Goal: Information Seeking & Learning: Compare options

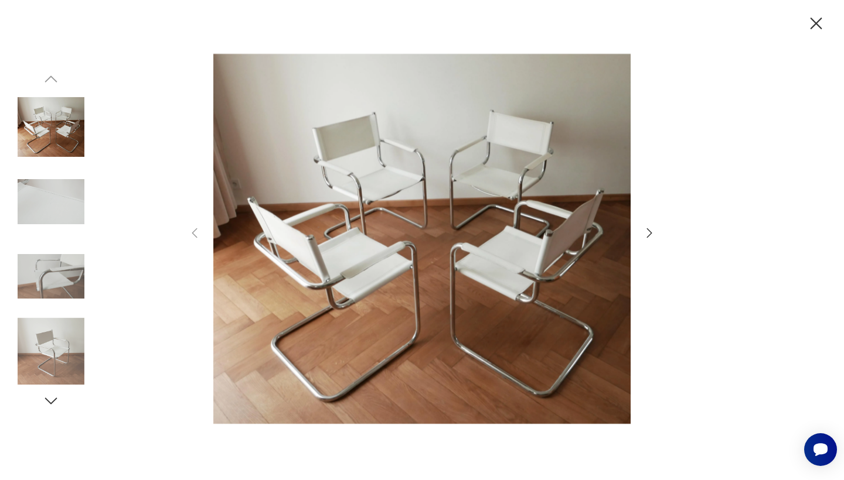
click at [655, 237] on icon "button" at bounding box center [649, 233] width 14 height 14
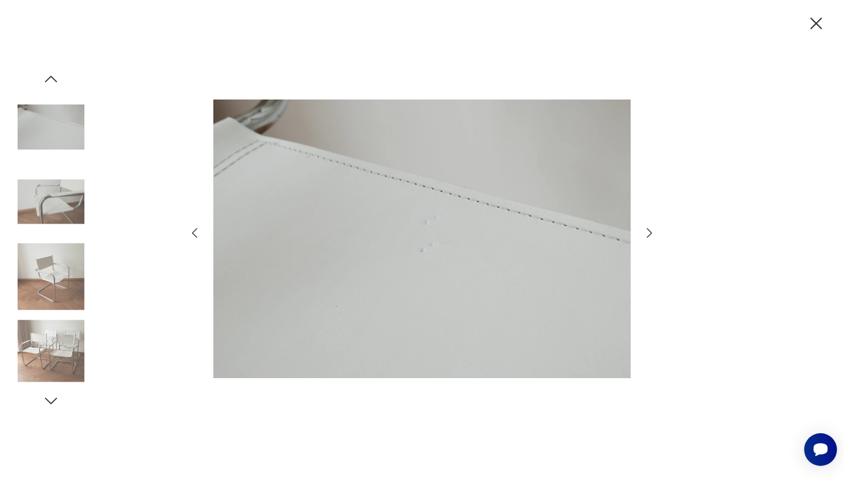
click at [655, 237] on icon "button" at bounding box center [649, 233] width 14 height 14
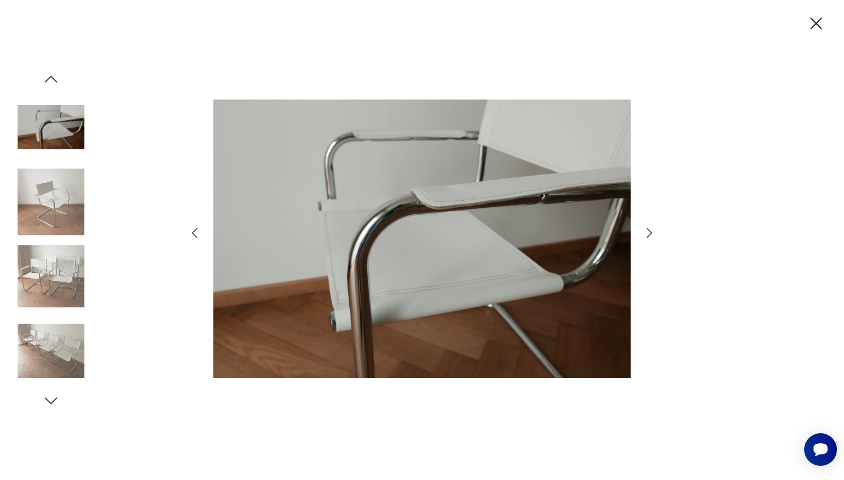
click at [655, 237] on icon "button" at bounding box center [649, 233] width 14 height 14
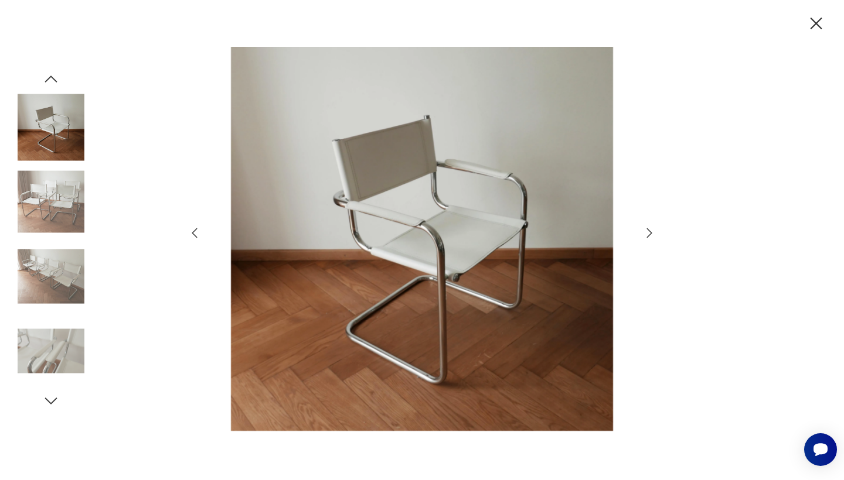
click at [655, 237] on icon "button" at bounding box center [649, 233] width 14 height 14
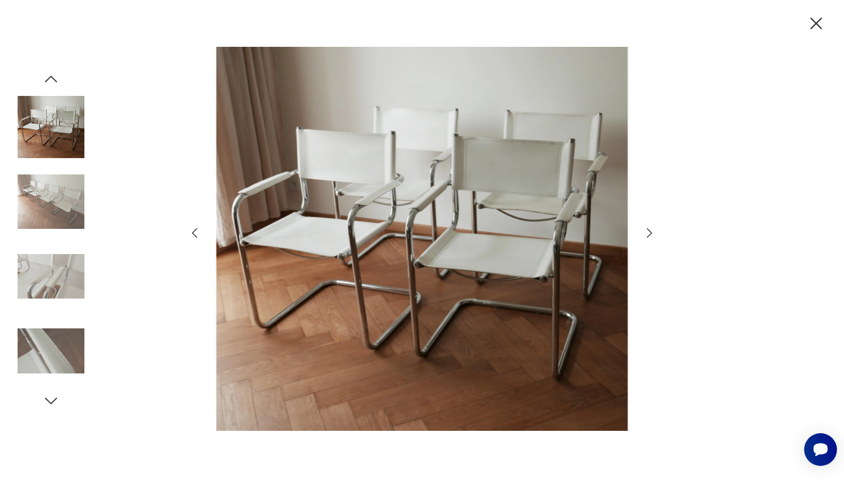
click at [655, 237] on icon "button" at bounding box center [649, 233] width 14 height 14
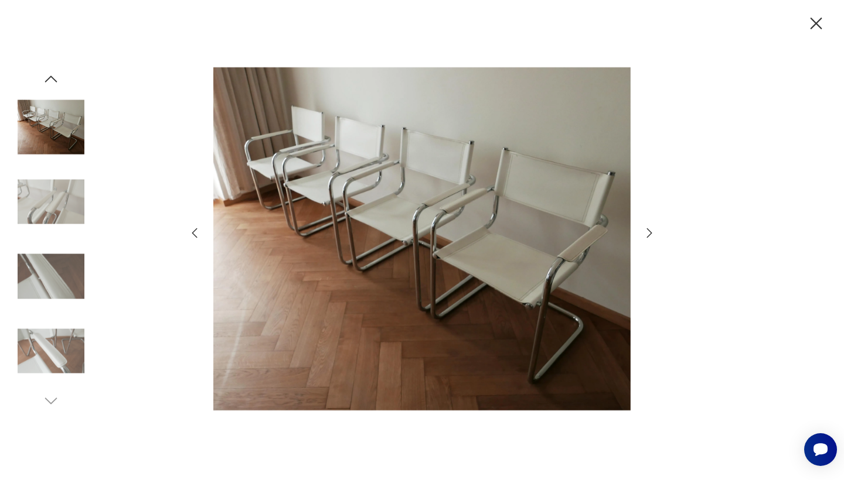
click at [655, 237] on icon "button" at bounding box center [649, 233] width 14 height 14
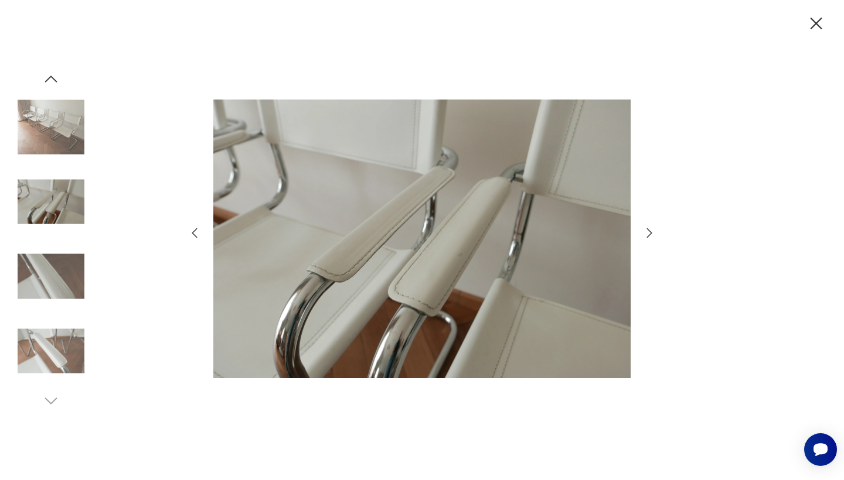
click at [655, 237] on icon "button" at bounding box center [649, 233] width 14 height 14
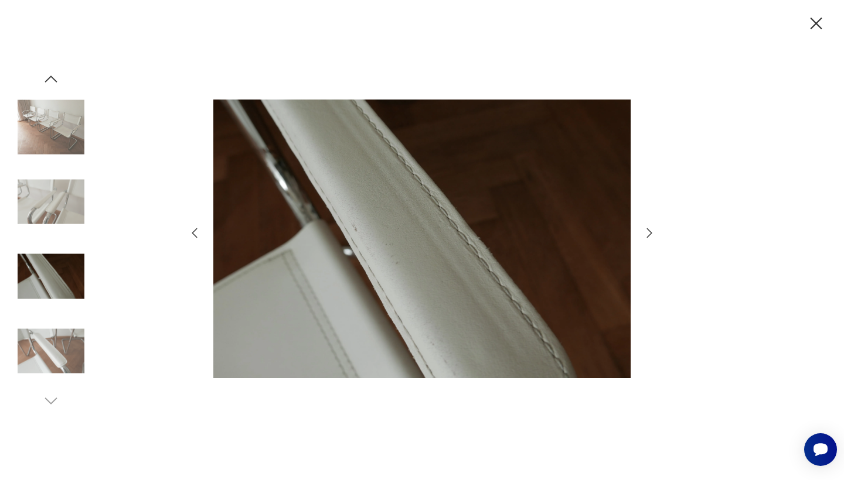
click at [655, 237] on icon "button" at bounding box center [649, 233] width 14 height 14
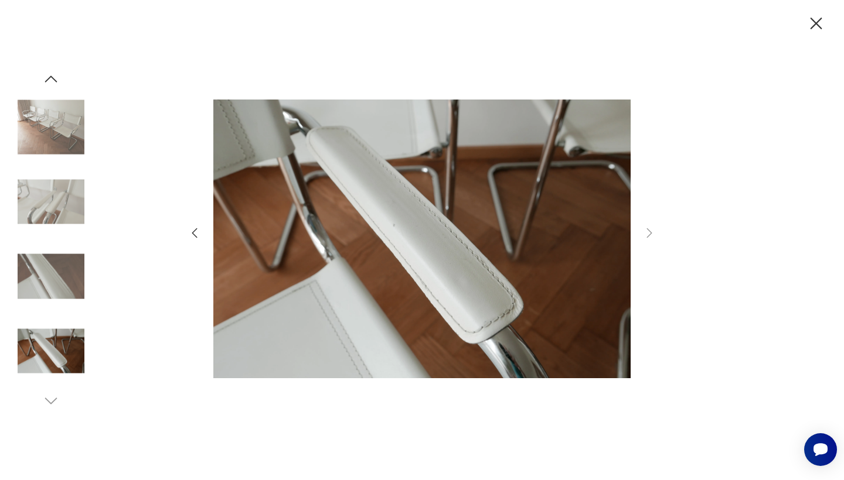
click at [655, 237] on icon "button" at bounding box center [649, 233] width 14 height 14
click at [822, 31] on icon "button" at bounding box center [815, 23] width 21 height 21
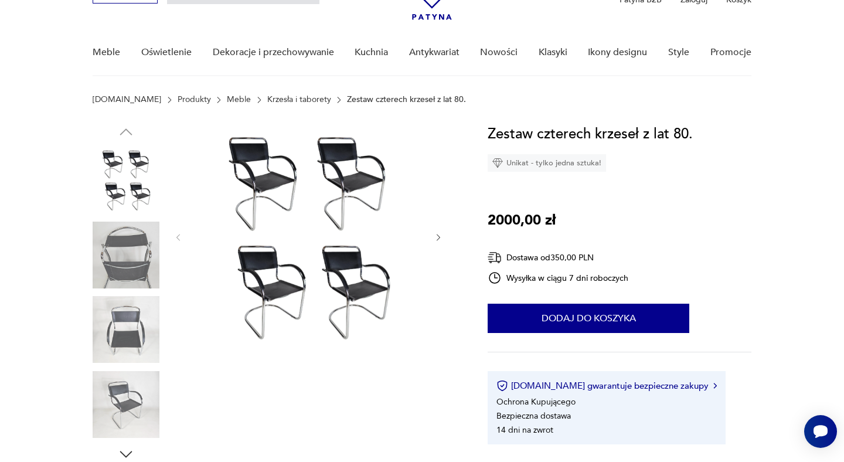
click at [128, 187] on img at bounding box center [126, 179] width 67 height 67
click at [111, 264] on img at bounding box center [126, 254] width 67 height 67
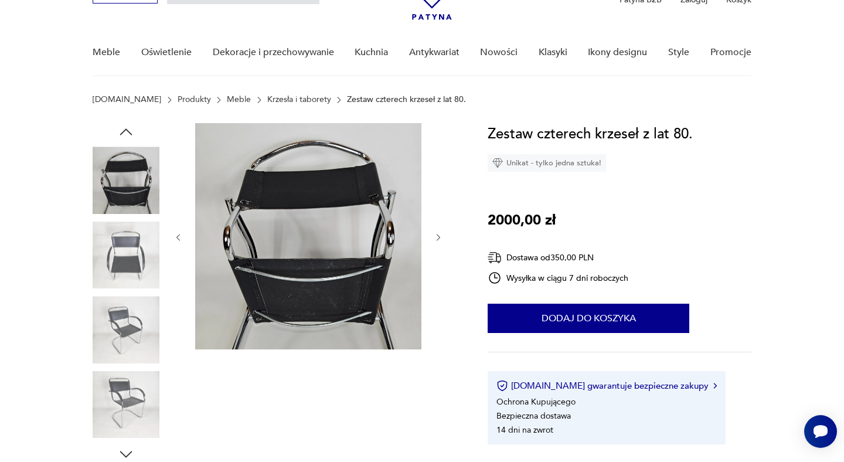
click at [436, 236] on icon "button" at bounding box center [438, 238] width 10 height 10
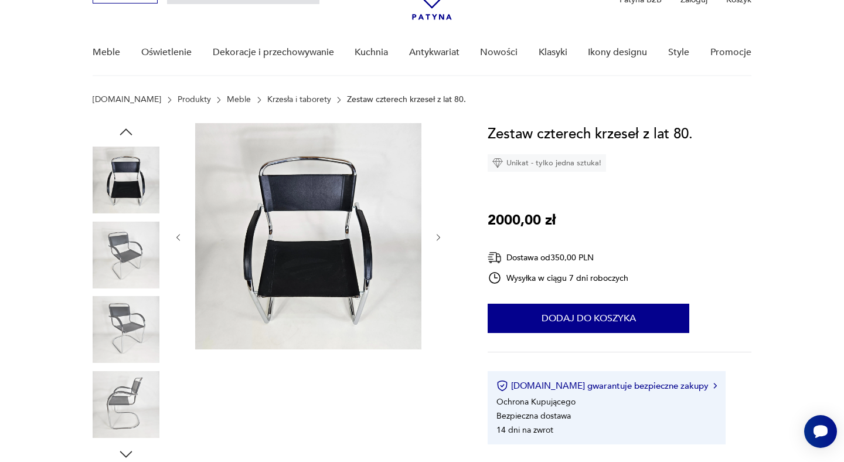
click at [436, 236] on icon "button" at bounding box center [438, 238] width 10 height 10
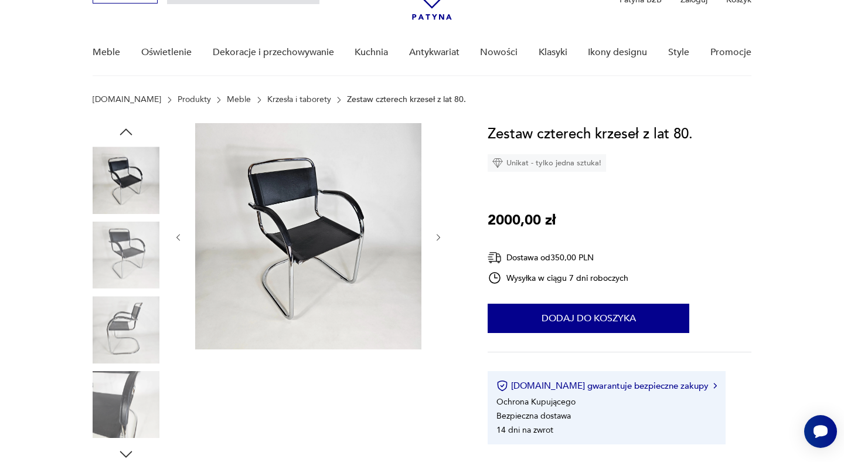
click at [436, 236] on icon "button" at bounding box center [438, 238] width 10 height 10
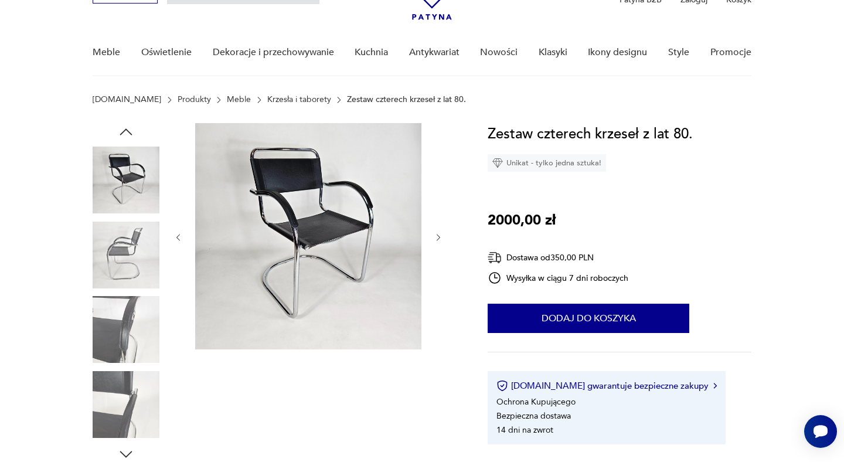
click at [436, 236] on icon "button" at bounding box center [438, 238] width 10 height 10
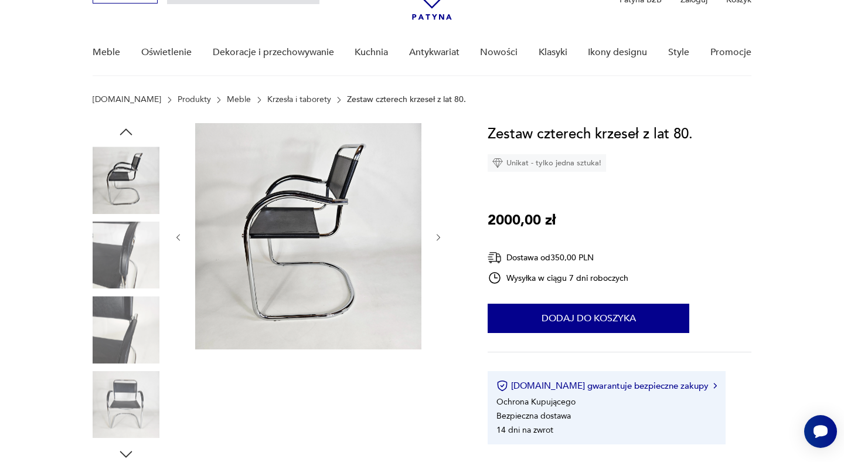
click at [134, 226] on img at bounding box center [126, 254] width 67 height 67
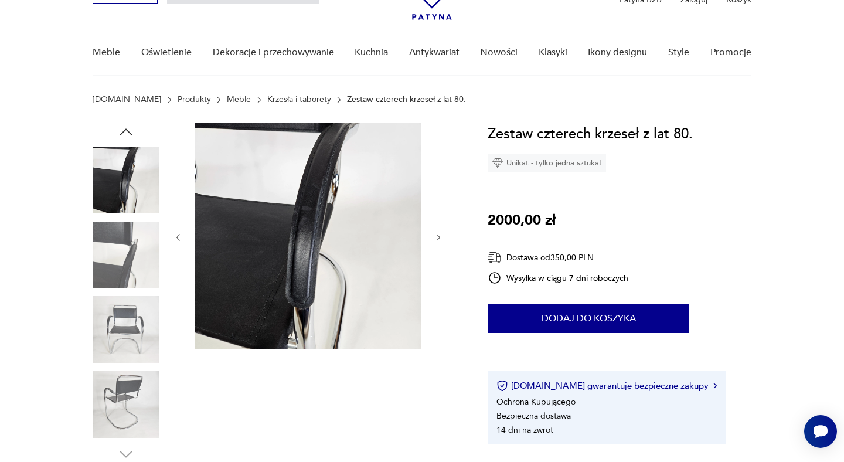
click at [126, 165] on img at bounding box center [126, 179] width 67 height 67
click at [387, 234] on img at bounding box center [308, 236] width 226 height 226
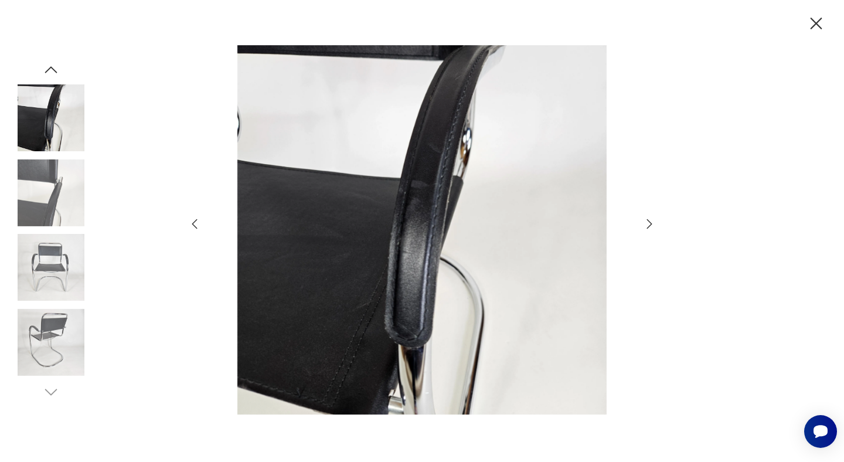
click at [657, 215] on div at bounding box center [422, 231] width 844 height 462
click at [654, 216] on div at bounding box center [421, 230] width 469 height 371
click at [654, 217] on icon "button" at bounding box center [649, 224] width 14 height 14
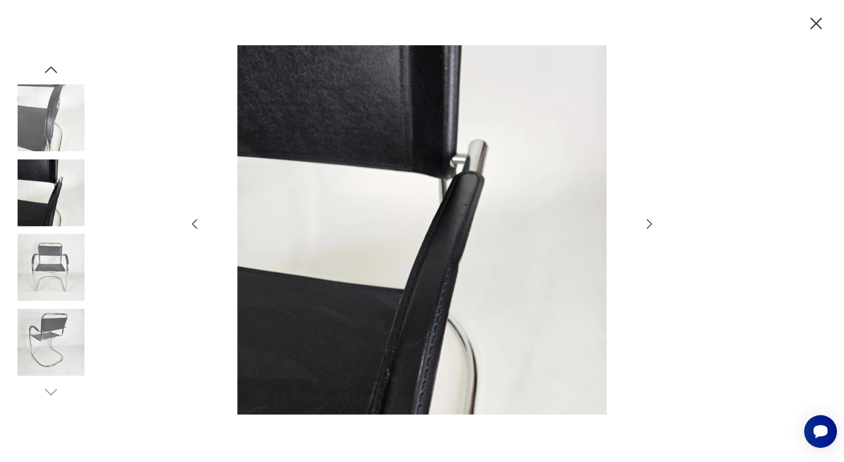
click at [654, 221] on icon "button" at bounding box center [649, 224] width 14 height 14
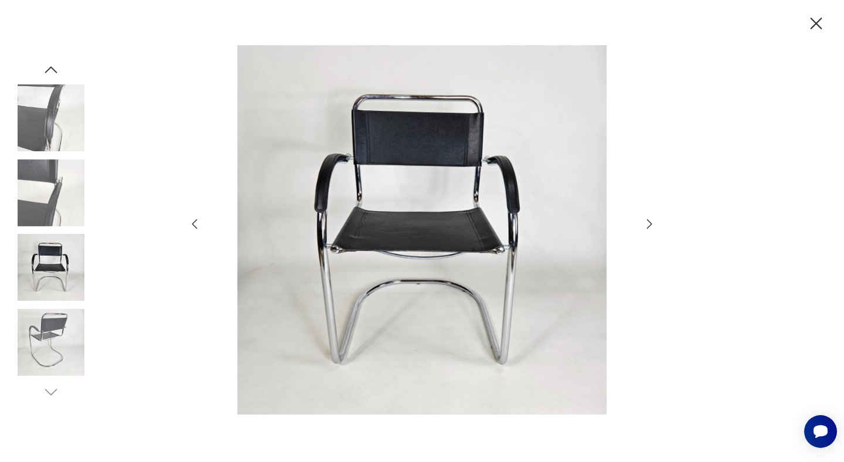
click at [654, 221] on icon "button" at bounding box center [649, 224] width 14 height 14
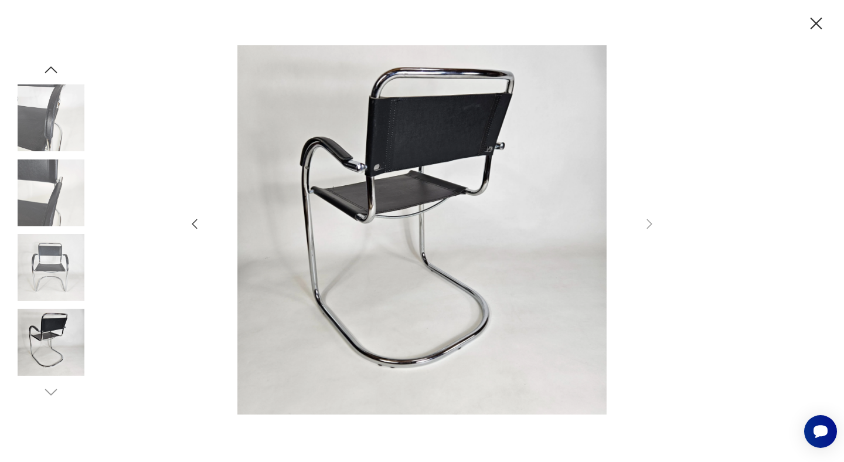
click at [654, 221] on icon "button" at bounding box center [649, 224] width 14 height 14
click at [651, 226] on icon "button" at bounding box center [649, 224] width 14 height 14
click at [815, 26] on icon "button" at bounding box center [815, 23] width 21 height 21
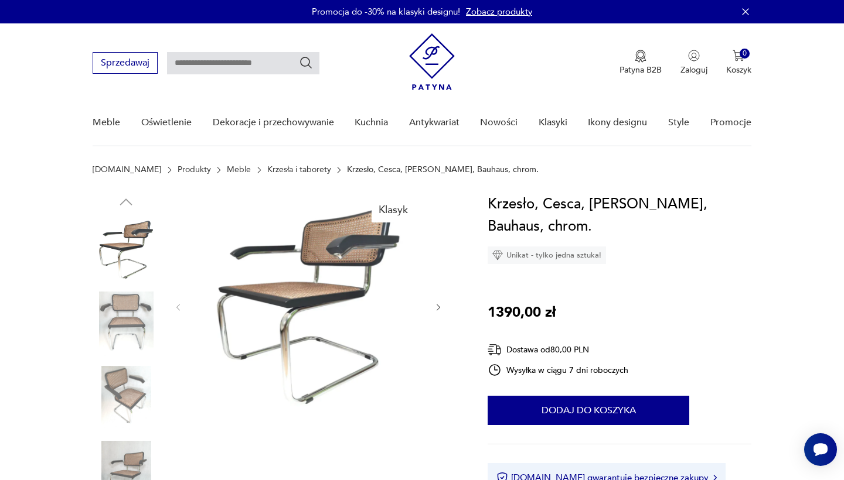
click at [273, 165] on link "Krzesła i taborety" at bounding box center [299, 169] width 64 height 9
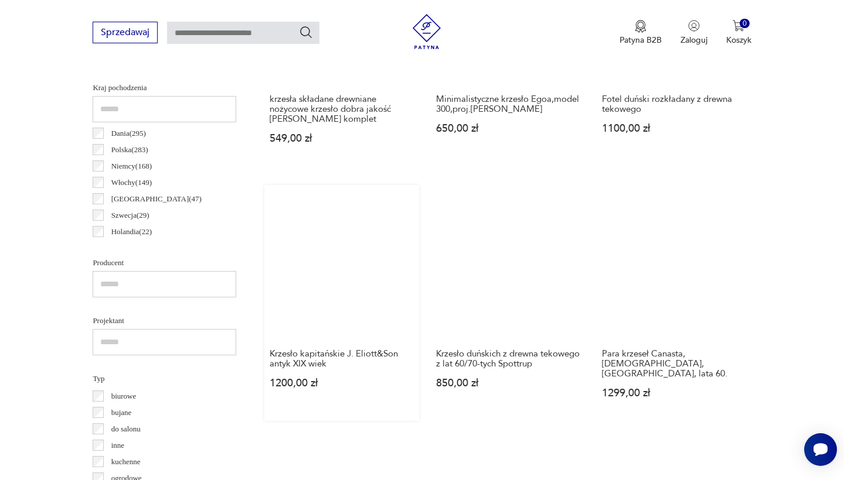
scroll to position [598, 0]
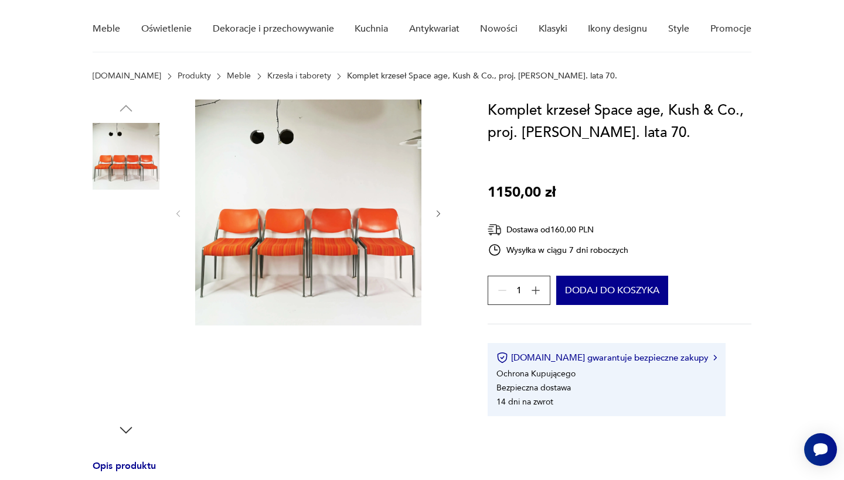
scroll to position [25, 0]
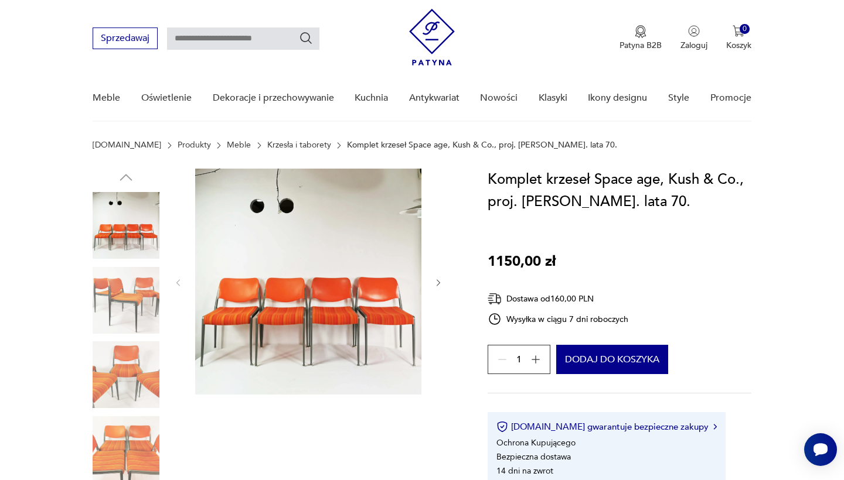
click at [255, 345] on img at bounding box center [308, 282] width 226 height 226
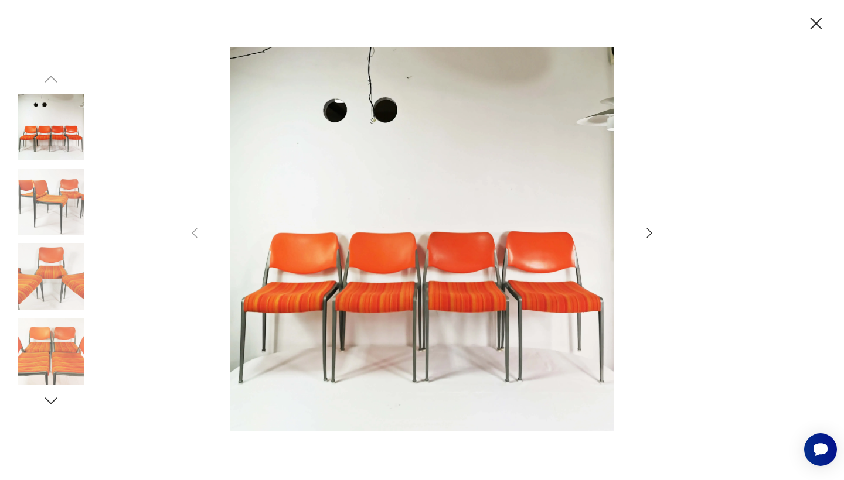
click at [645, 227] on icon "button" at bounding box center [649, 233] width 14 height 14
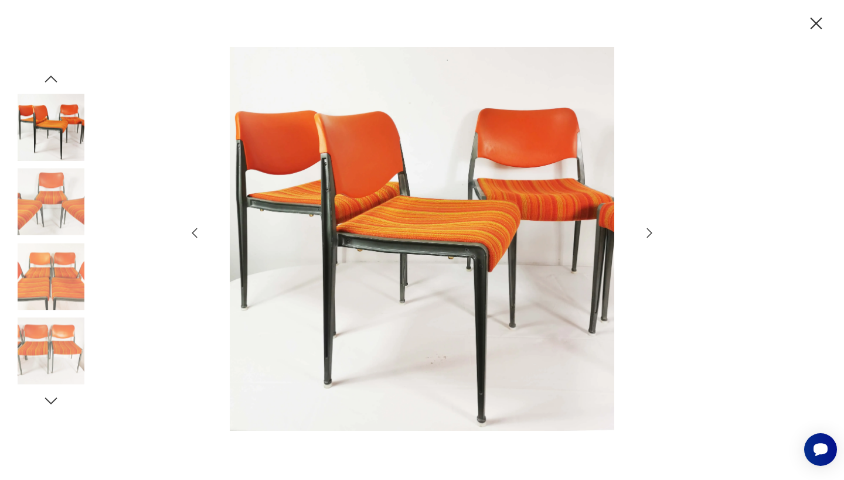
click at [645, 227] on icon "button" at bounding box center [649, 233] width 14 height 14
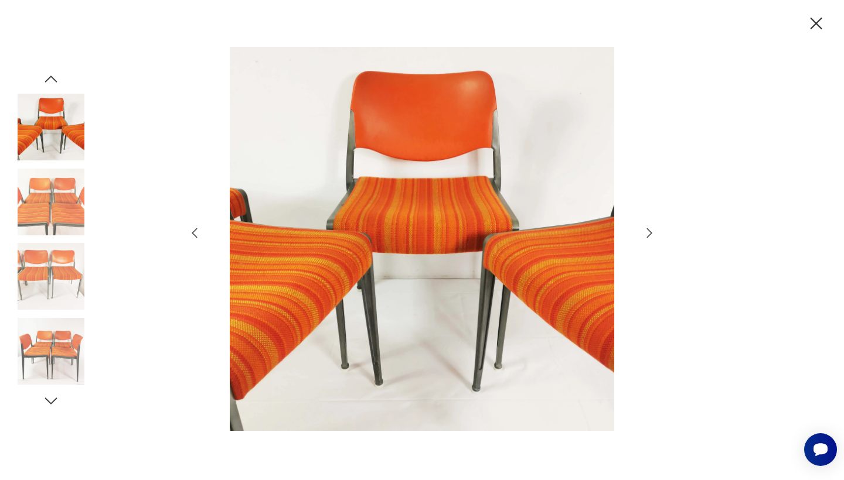
click at [645, 227] on icon "button" at bounding box center [649, 233] width 14 height 14
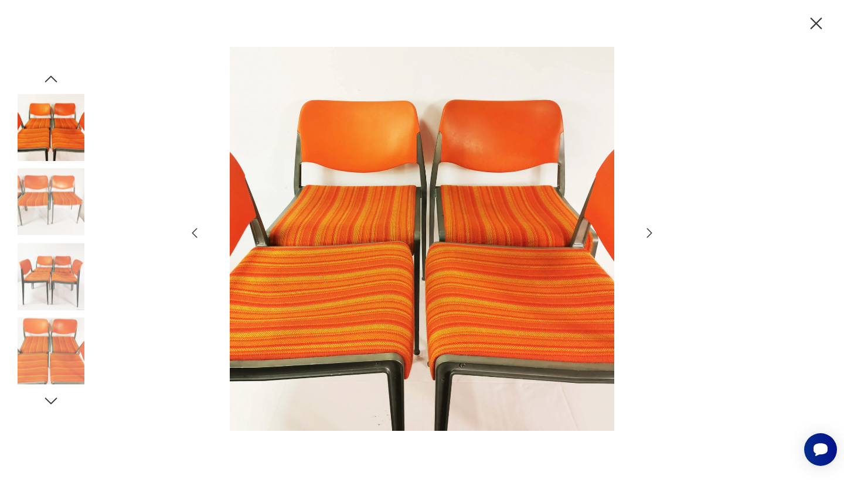
click at [647, 227] on icon "button" at bounding box center [649, 233] width 14 height 14
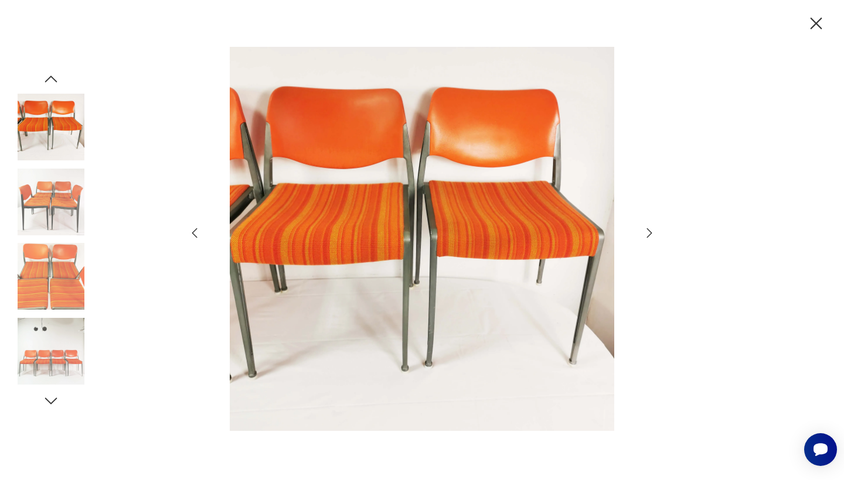
click at [647, 227] on icon "button" at bounding box center [649, 233] width 14 height 14
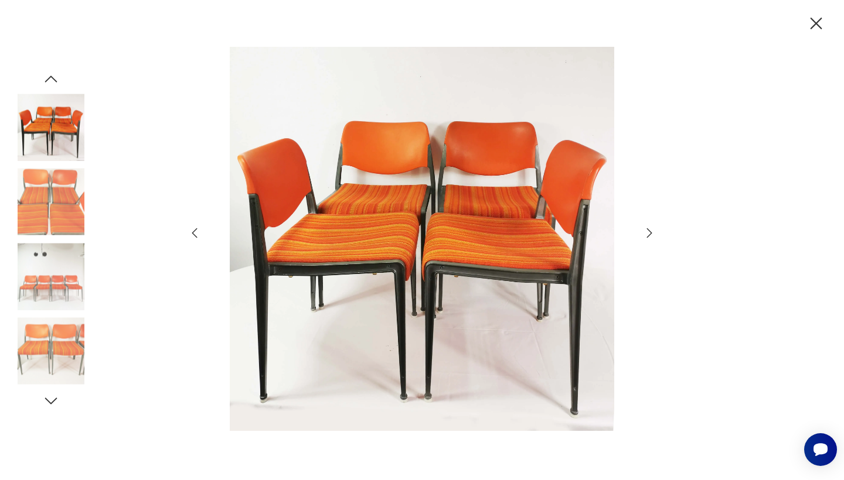
click at [647, 227] on icon "button" at bounding box center [649, 233] width 14 height 14
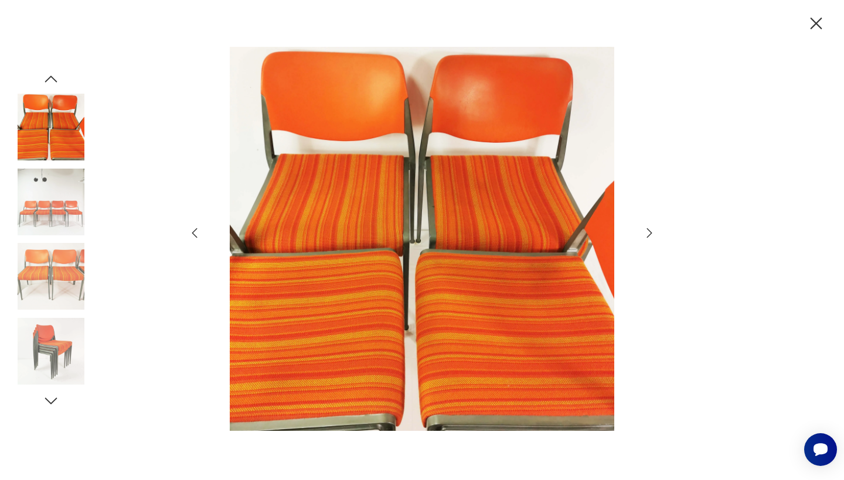
click at [647, 227] on icon "button" at bounding box center [649, 233] width 14 height 14
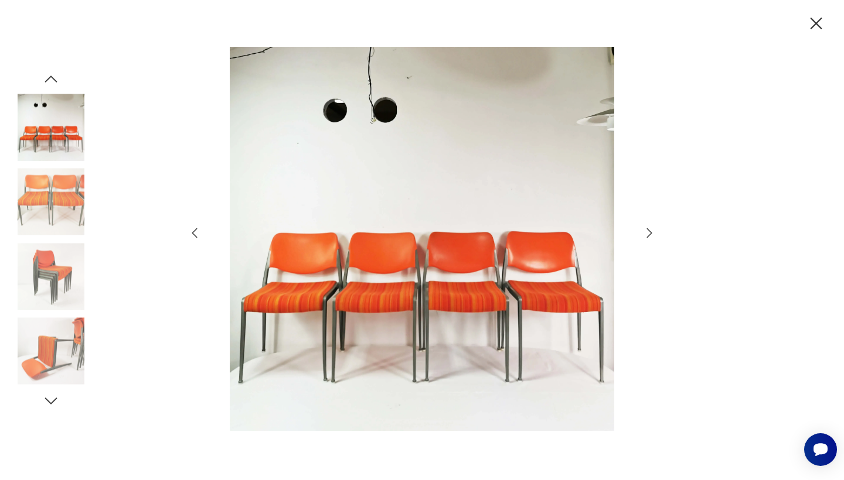
click at [647, 227] on icon "button" at bounding box center [649, 233] width 14 height 14
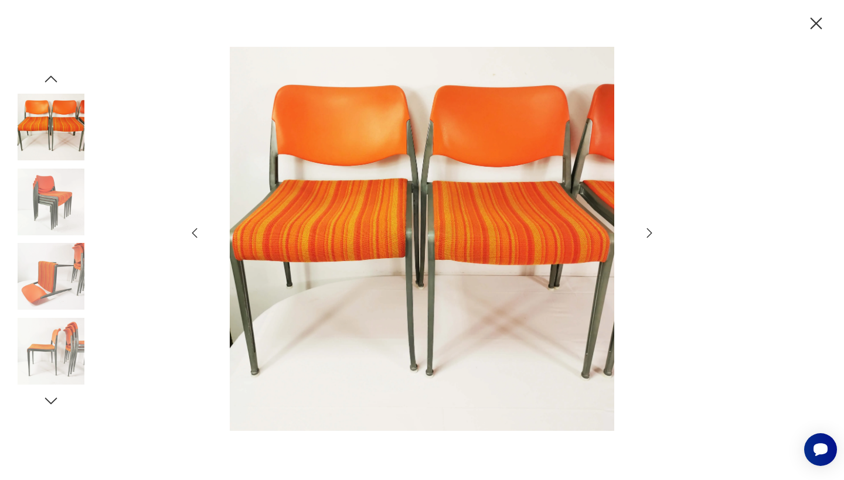
click at [823, 22] on icon "button" at bounding box center [815, 23] width 21 height 21
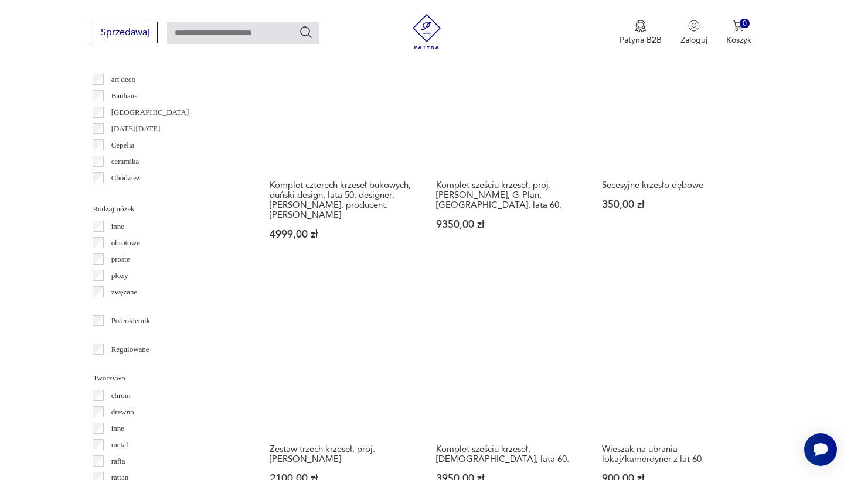
scroll to position [1254, 0]
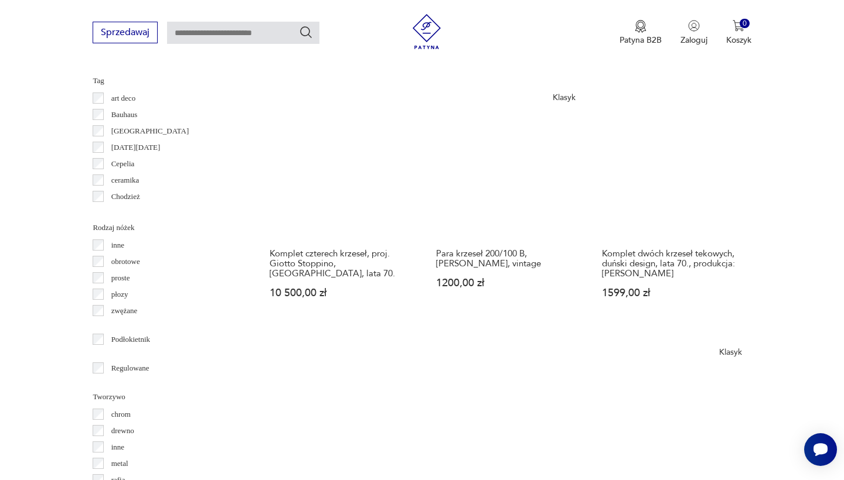
scroll to position [1191, 0]
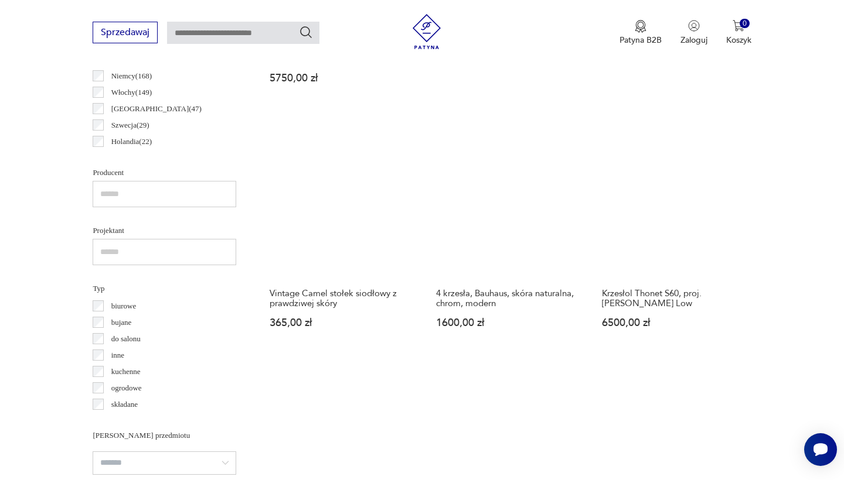
scroll to position [682, 0]
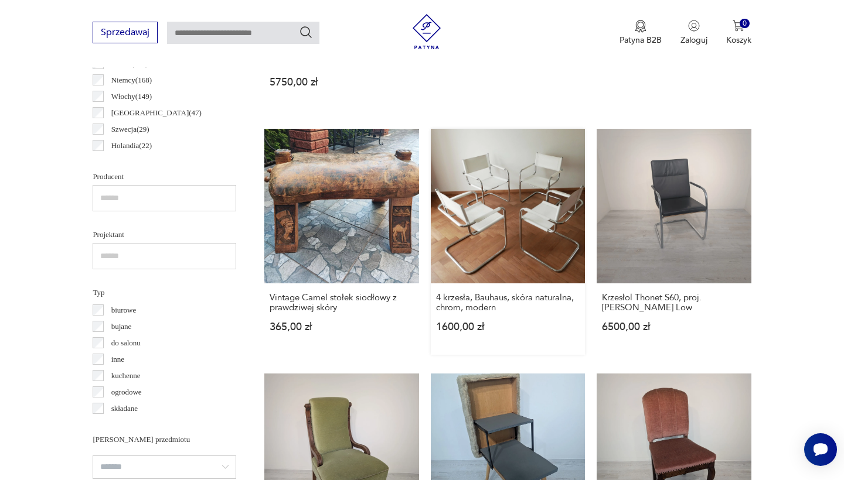
click at [431, 146] on link "4 krzesła, Bauhaus, skóra naturalna, chrom, modern 1600,00 zł" at bounding box center [508, 242] width 154 height 226
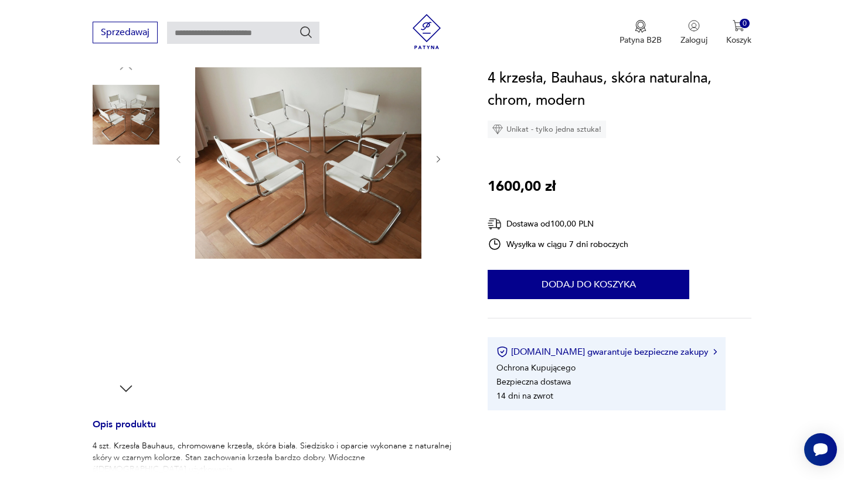
click at [331, 144] on img at bounding box center [308, 158] width 226 height 201
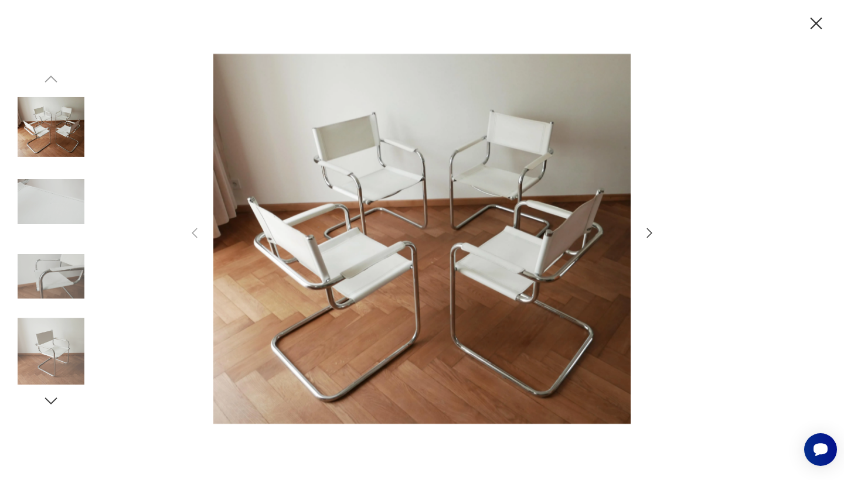
click at [53, 223] on img at bounding box center [51, 202] width 67 height 67
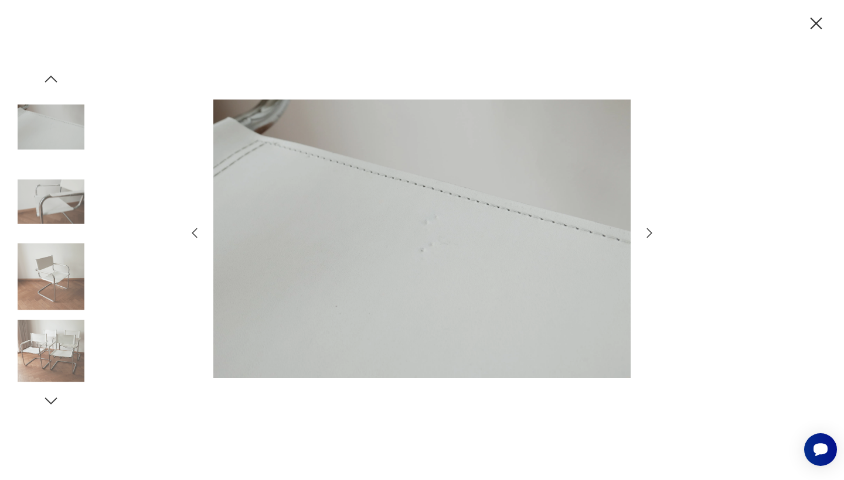
click at [647, 243] on div at bounding box center [421, 240] width 469 height 387
click at [647, 227] on icon "button" at bounding box center [649, 233] width 14 height 14
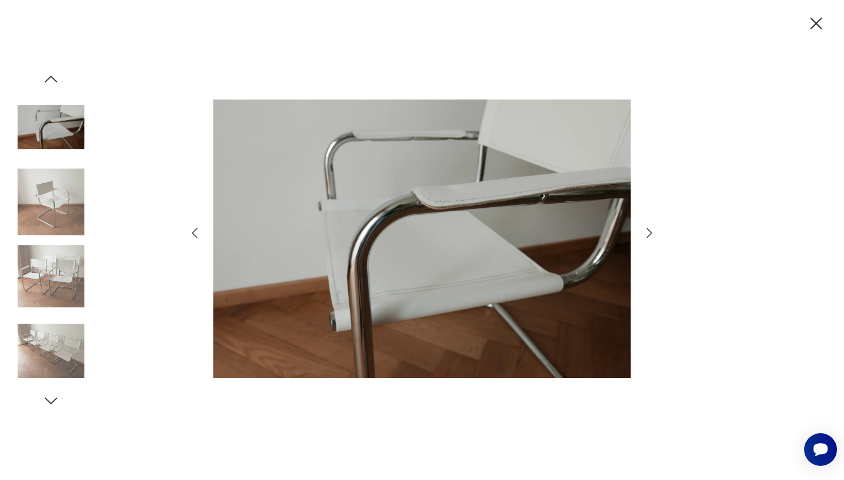
click at [647, 227] on icon "button" at bounding box center [649, 233] width 14 height 14
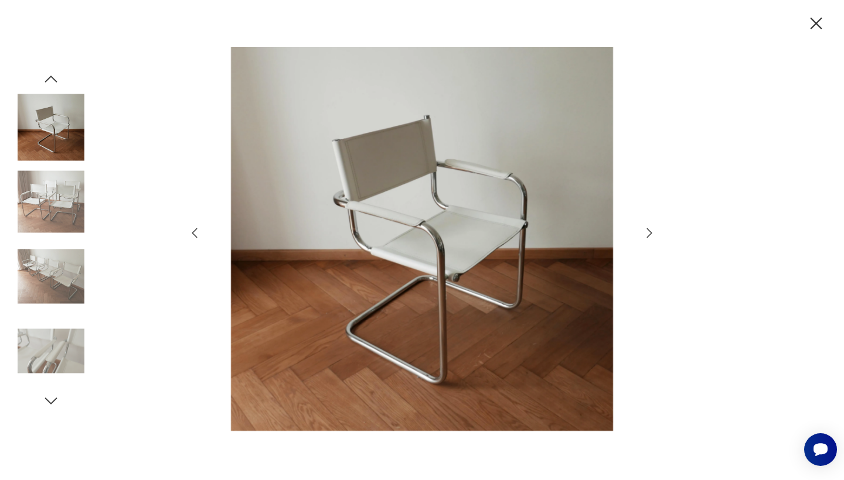
click at [647, 227] on icon "button" at bounding box center [649, 233] width 14 height 14
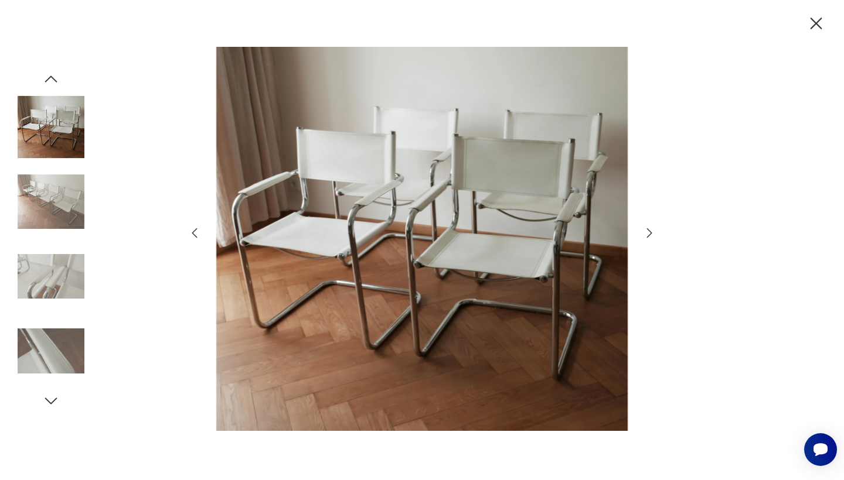
click at [647, 227] on icon "button" at bounding box center [649, 233] width 14 height 14
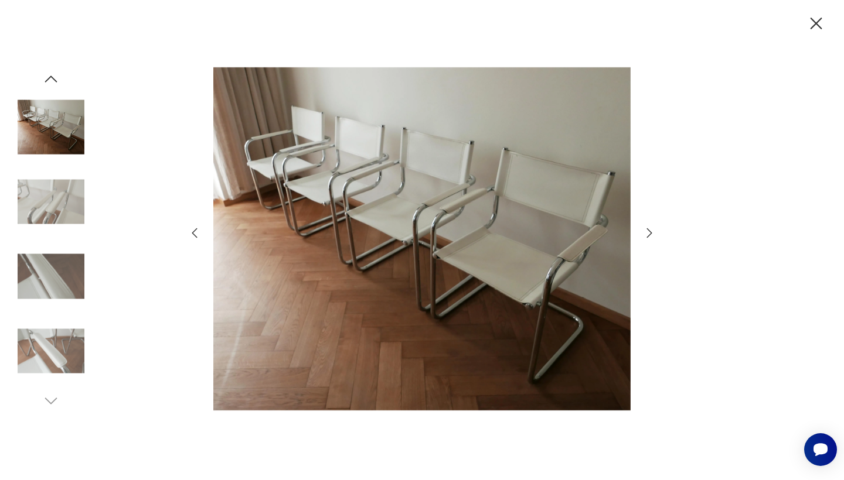
click at [647, 227] on icon "button" at bounding box center [649, 233] width 14 height 14
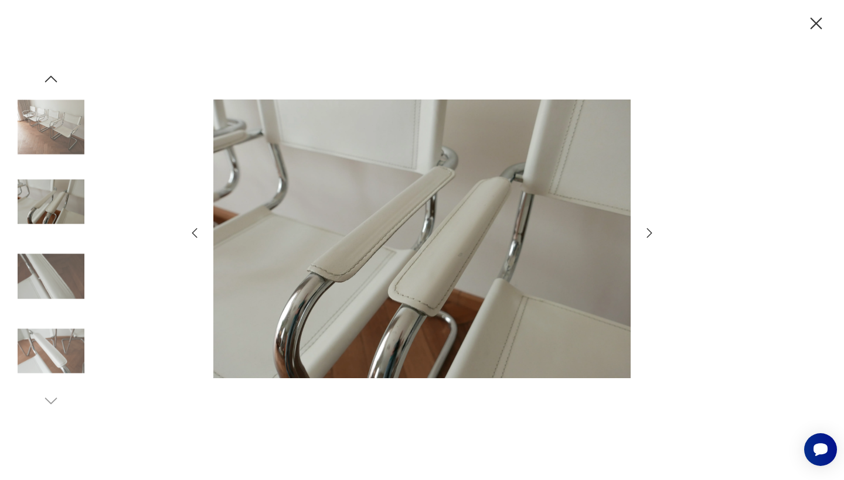
click at [647, 227] on icon "button" at bounding box center [649, 233] width 14 height 14
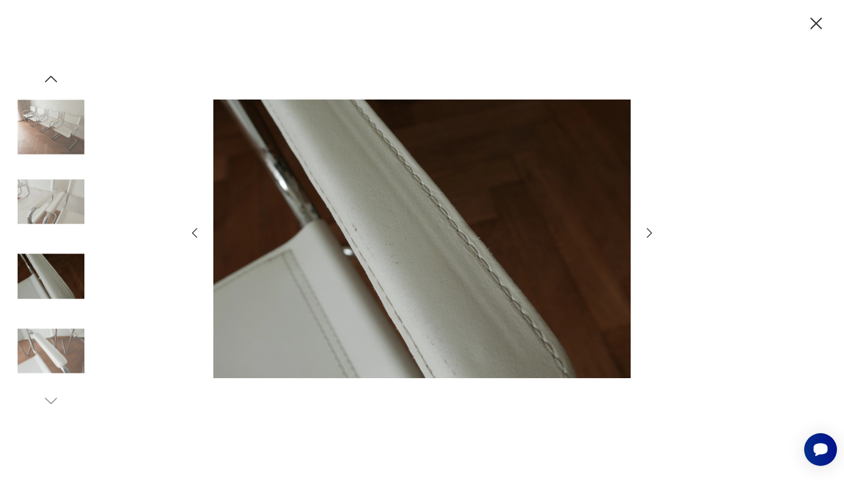
click at [647, 227] on icon "button" at bounding box center [649, 233] width 14 height 14
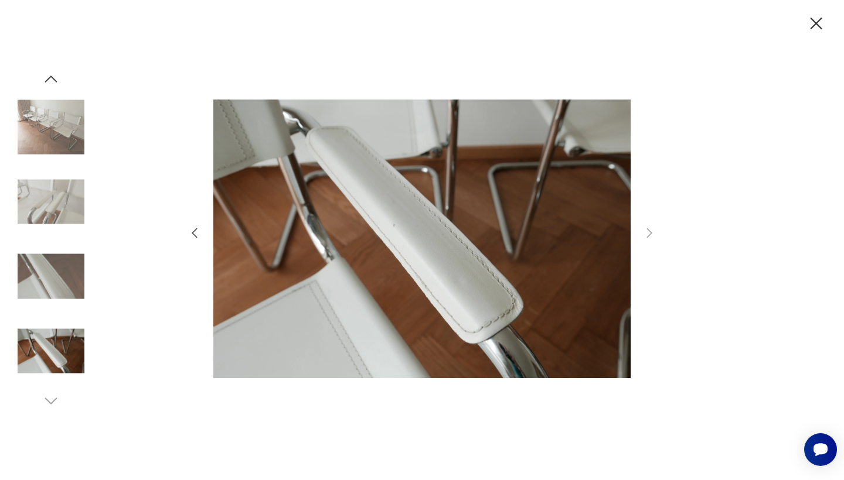
click at [823, 28] on icon "button" at bounding box center [815, 23] width 21 height 21
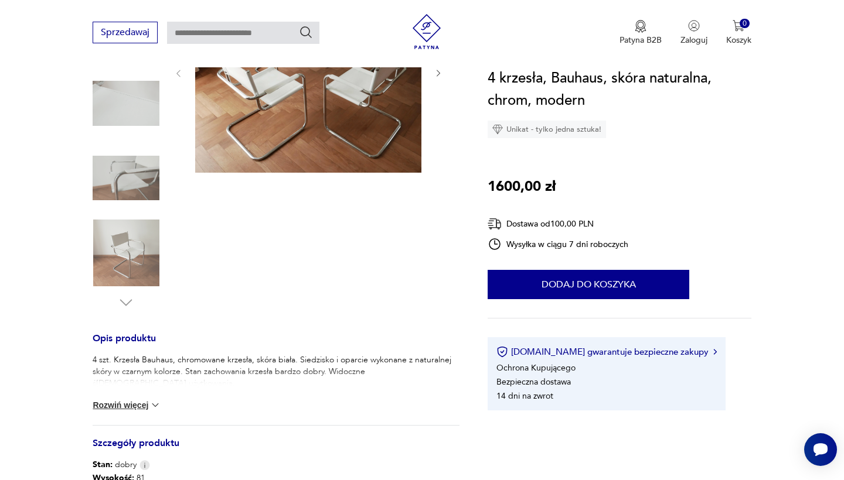
scroll to position [251, 0]
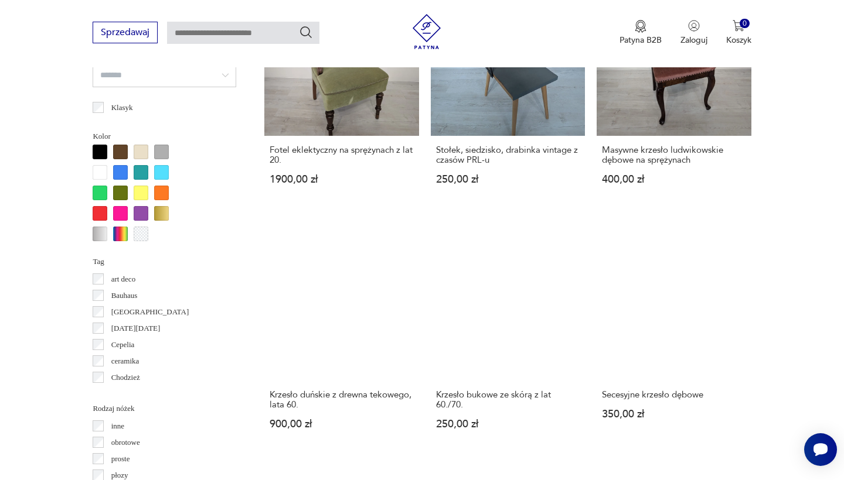
scroll to position [1077, 0]
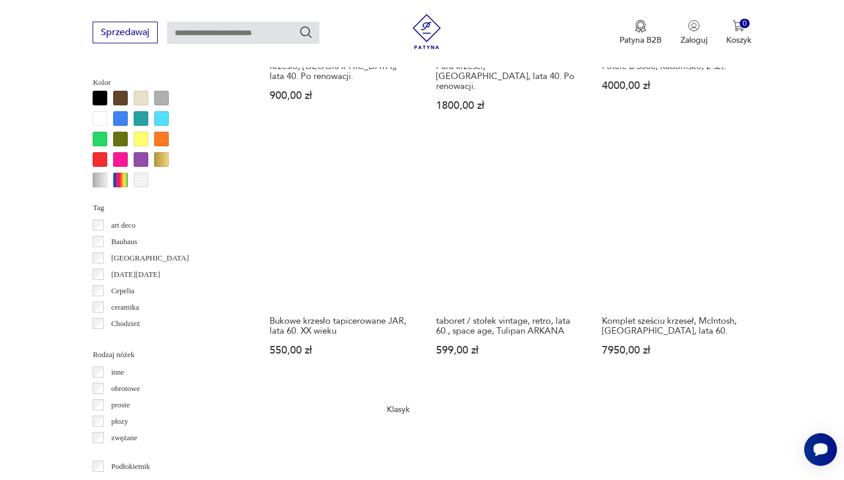
scroll to position [1133, 0]
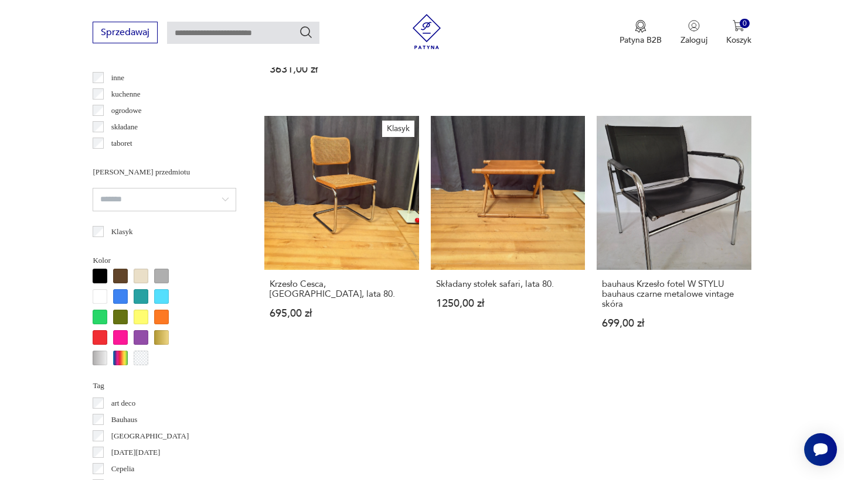
scroll to position [1023, 0]
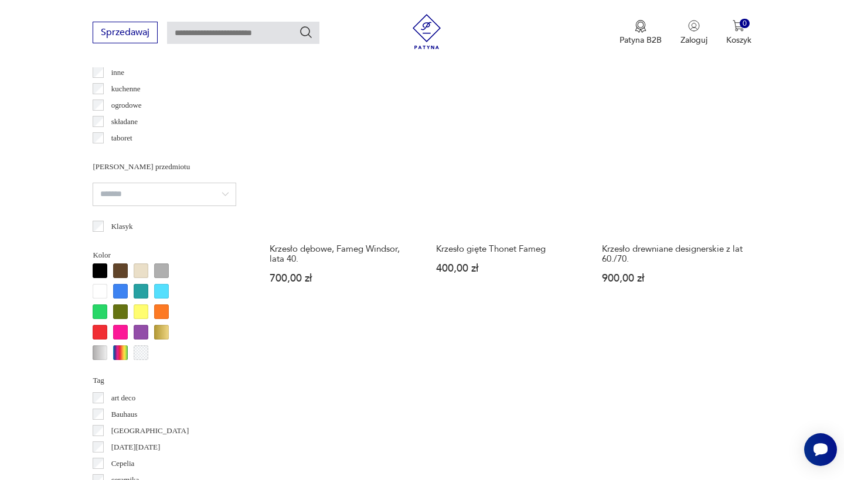
scroll to position [1001, 0]
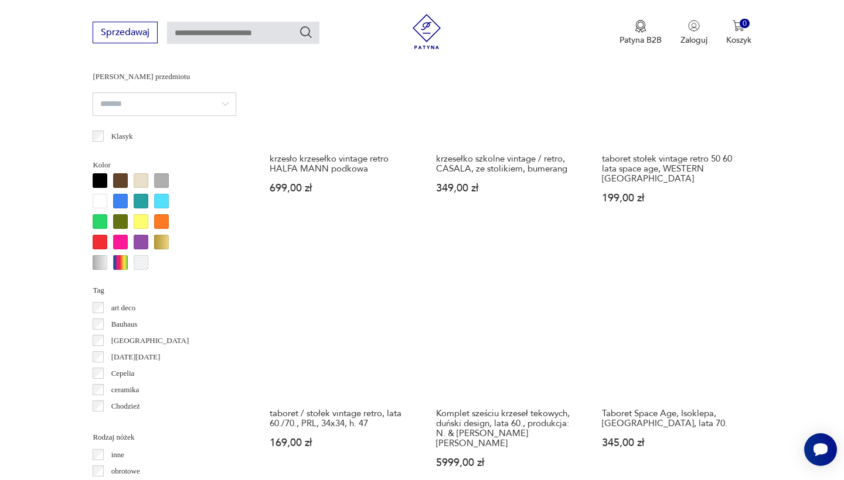
scroll to position [1050, 0]
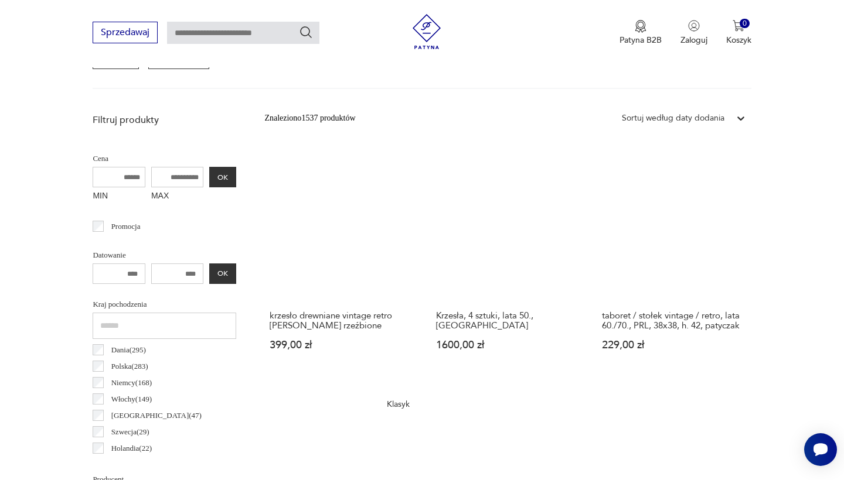
scroll to position [312, 0]
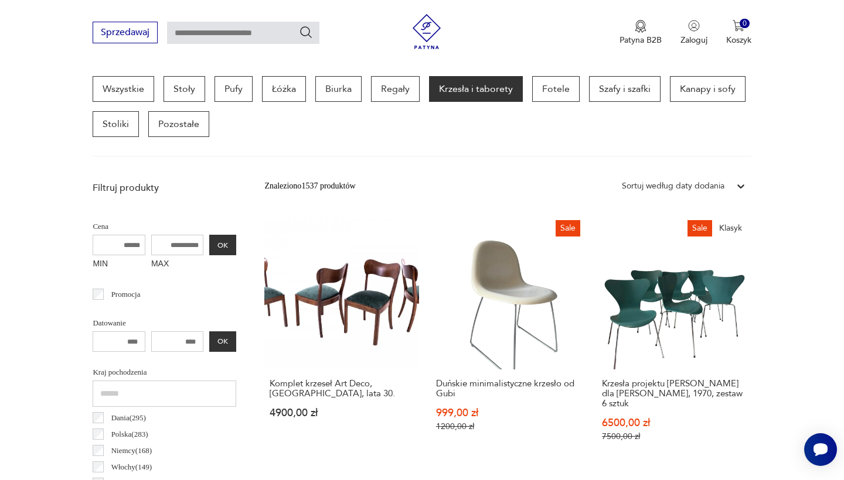
scroll to position [1050, 0]
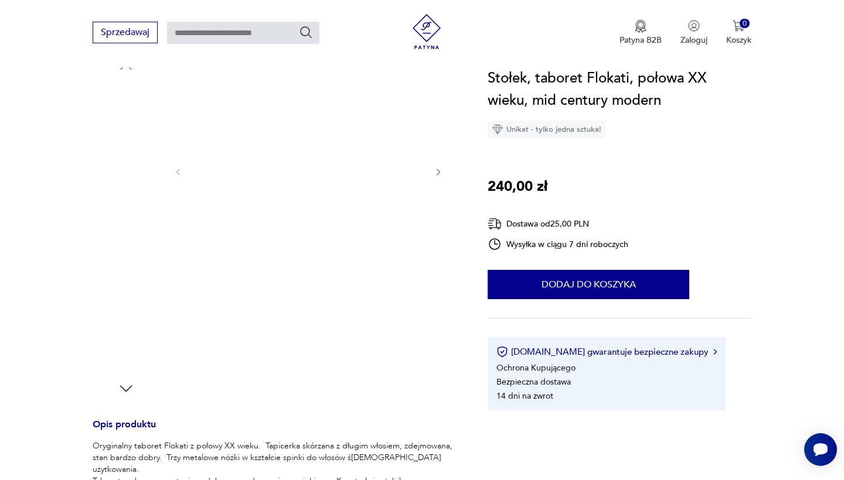
click at [141, 283] on img at bounding box center [126, 264] width 67 height 67
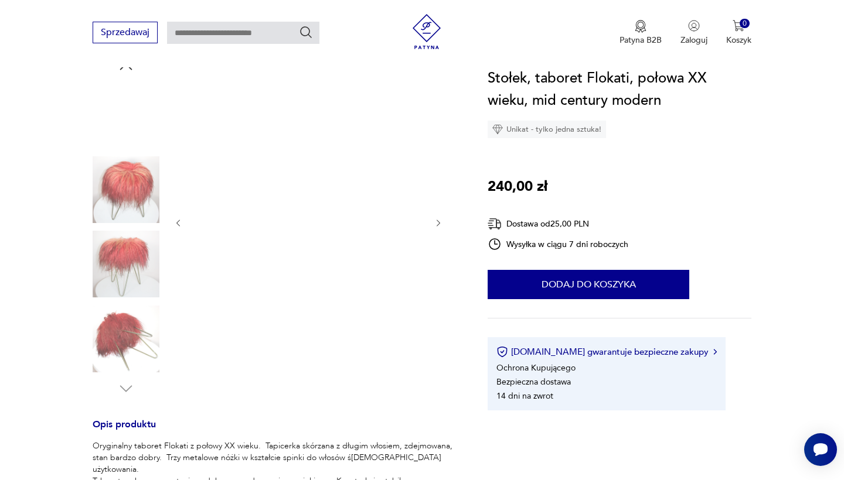
click at [133, 327] on img at bounding box center [126, 339] width 67 height 67
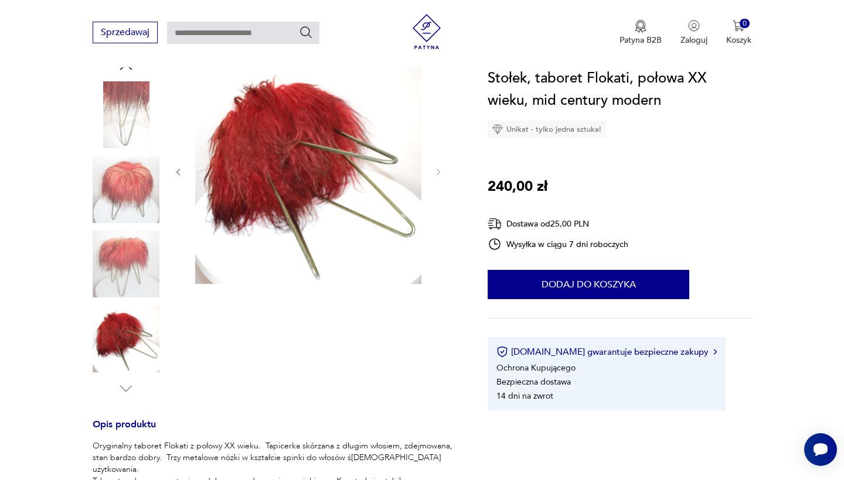
click at [121, 162] on img at bounding box center [126, 189] width 67 height 67
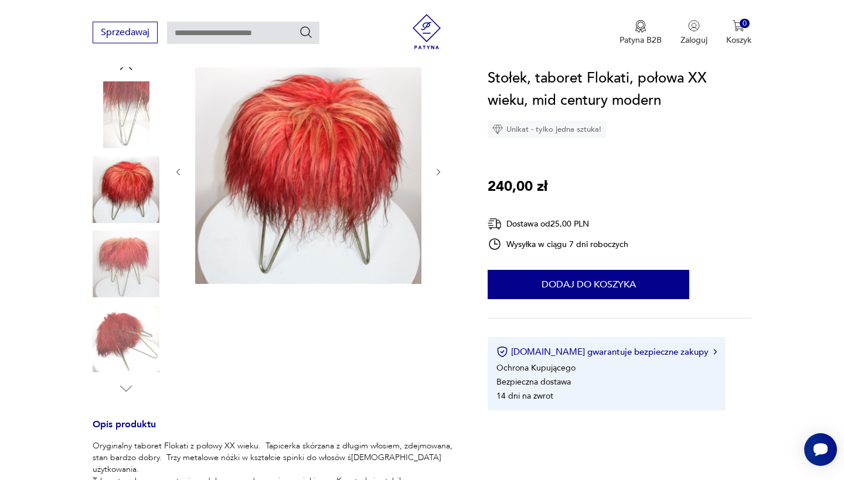
click at [116, 122] on img at bounding box center [126, 114] width 67 height 67
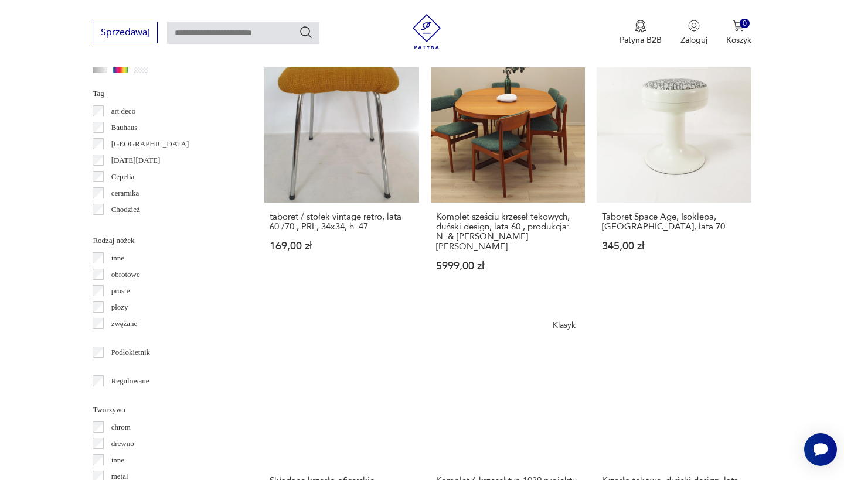
scroll to position [1315, 0]
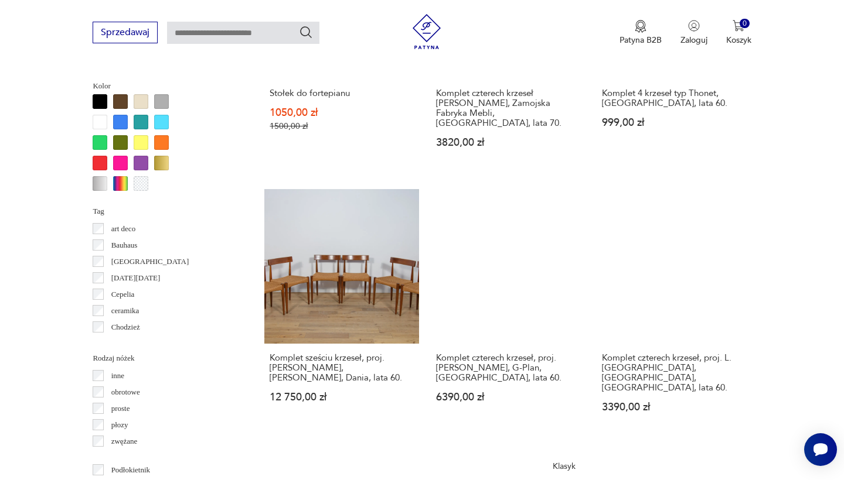
scroll to position [1129, 0]
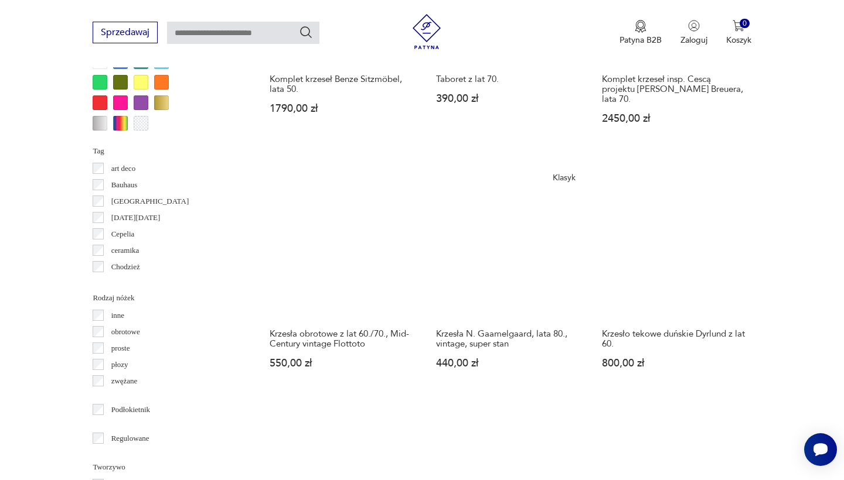
scroll to position [1183, 0]
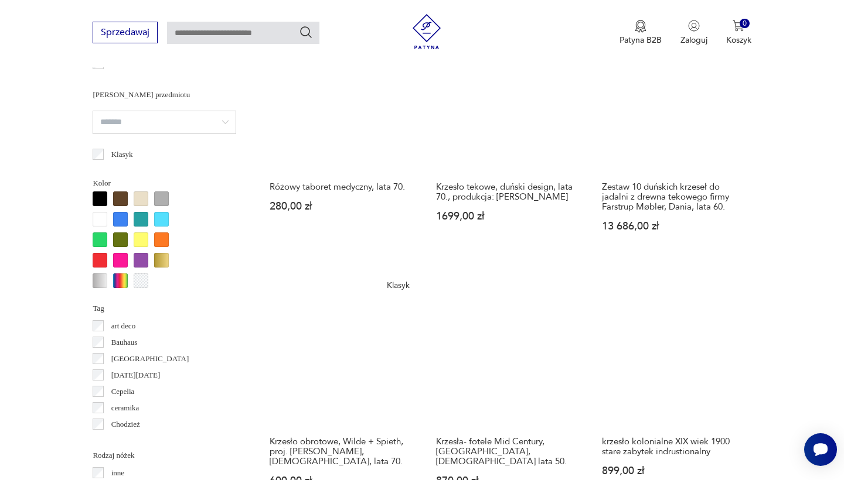
scroll to position [1060, 0]
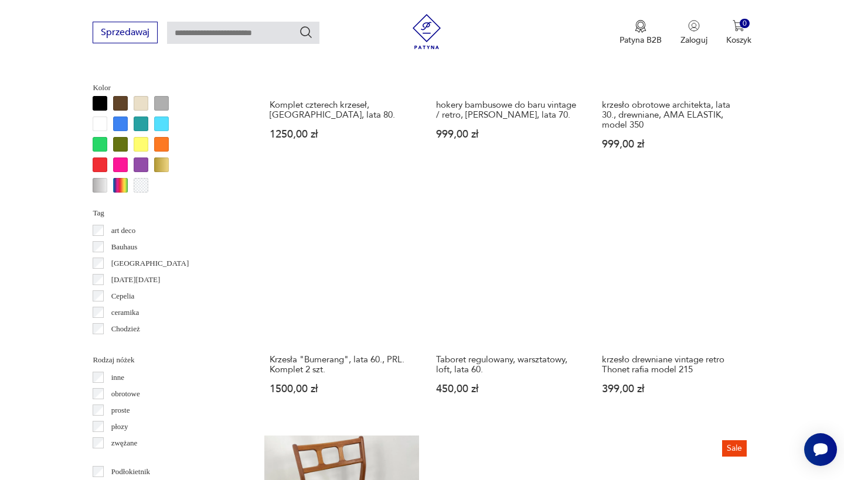
scroll to position [1125, 0]
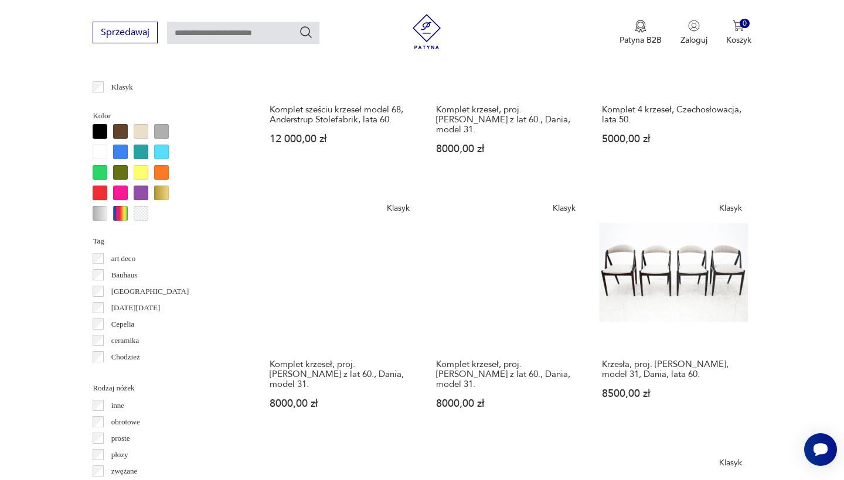
scroll to position [1097, 0]
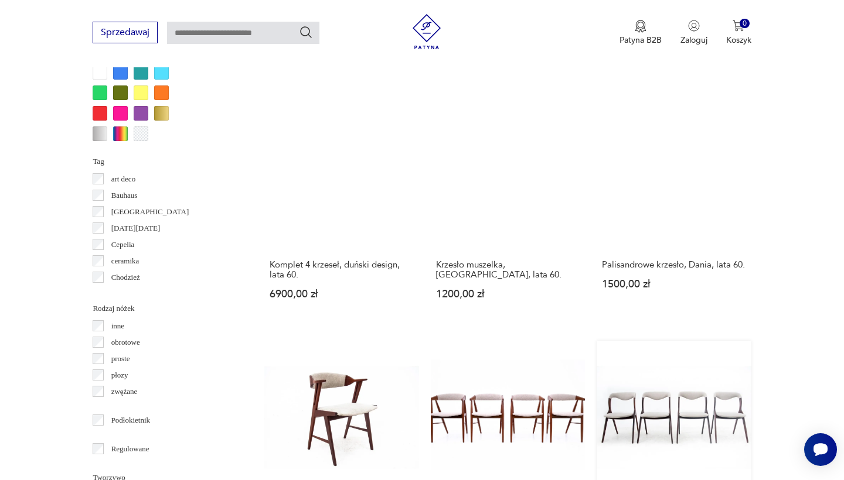
scroll to position [1143, 0]
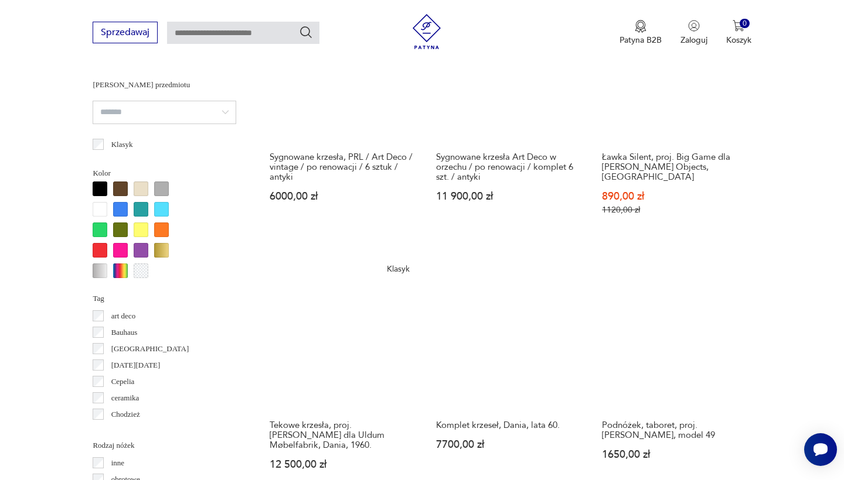
scroll to position [1039, 0]
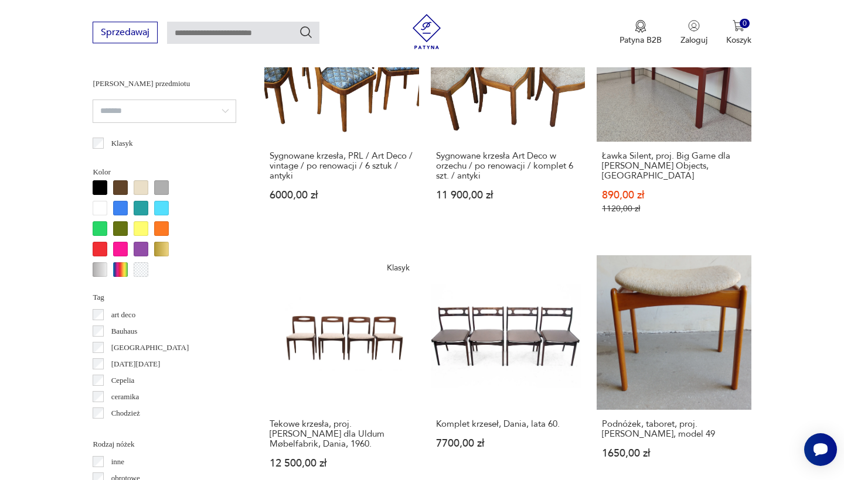
click at [612, 448] on div "Znaleziono 1537 produktów Filtruj Sortuj według daty dodania Sortuj według daty…" at bounding box center [507, 265] width 486 height 1633
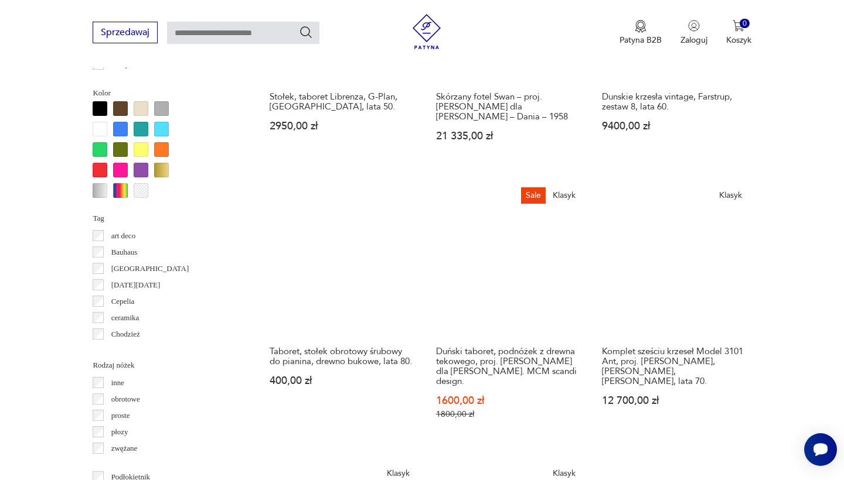
scroll to position [1119, 0]
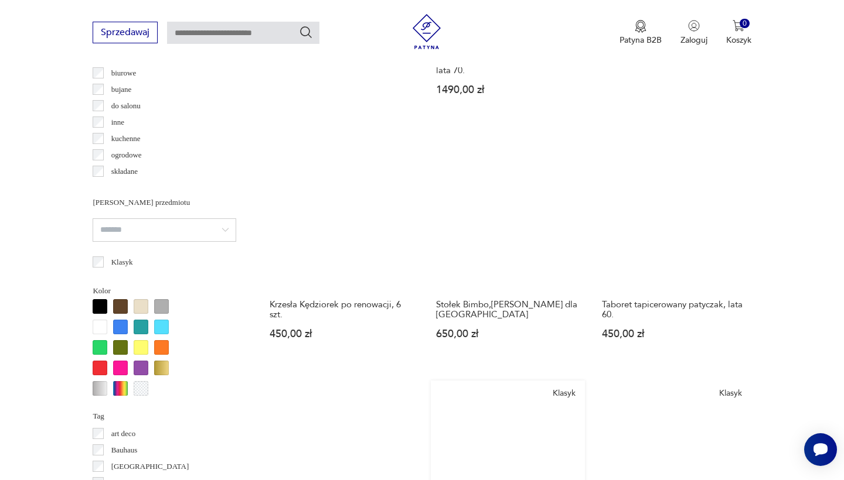
scroll to position [1084, 0]
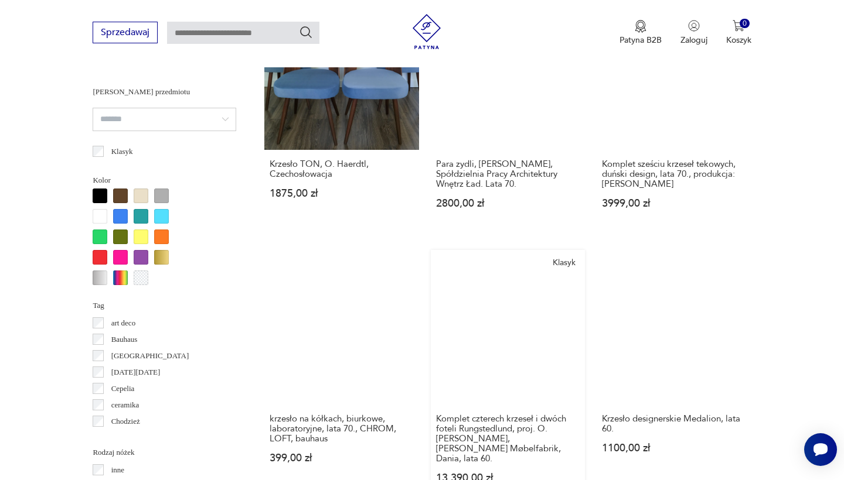
scroll to position [1031, 0]
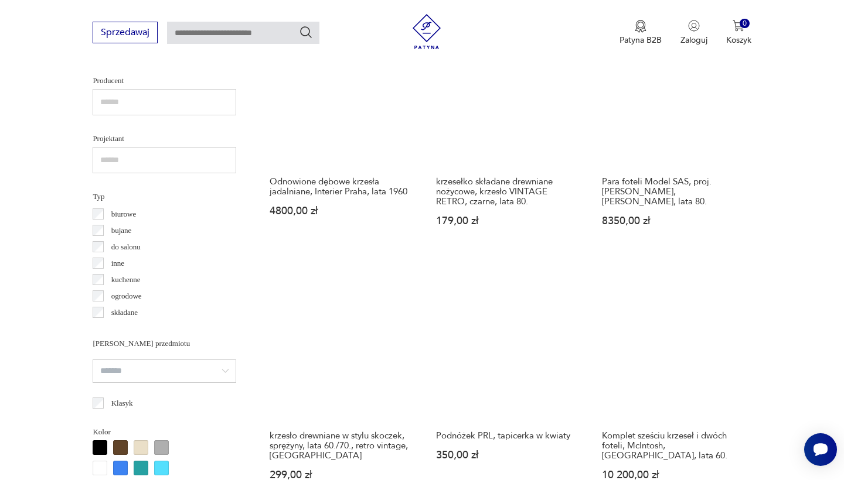
scroll to position [779, 0]
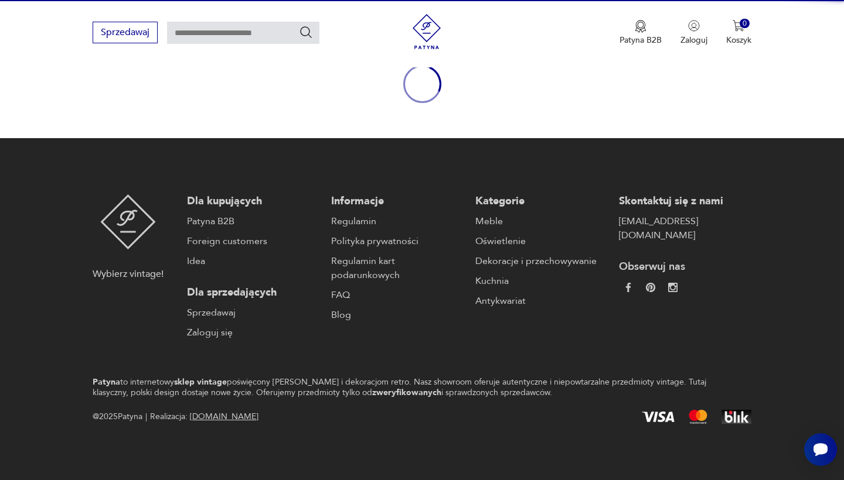
scroll to position [135, 0]
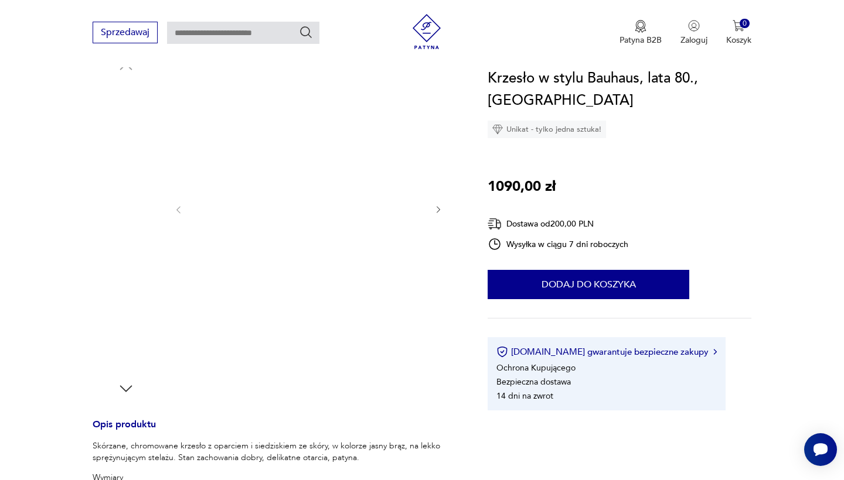
click at [105, 211] on img at bounding box center [126, 189] width 67 height 67
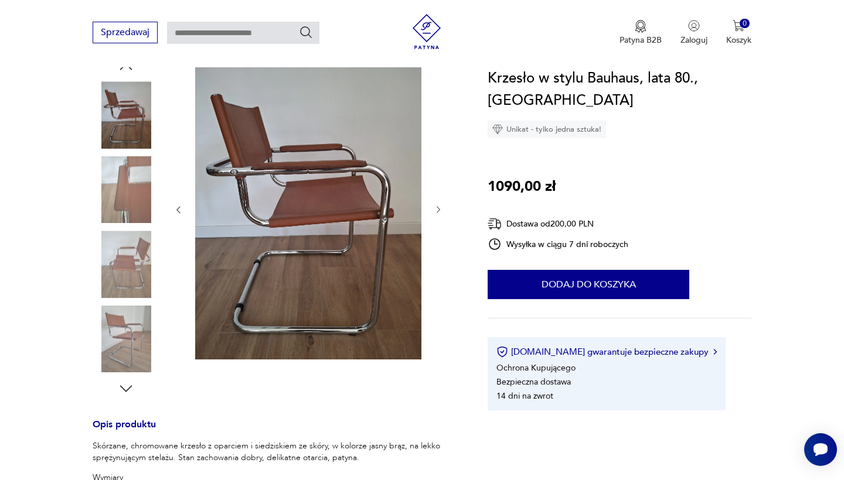
click at [111, 238] on img at bounding box center [126, 264] width 67 height 67
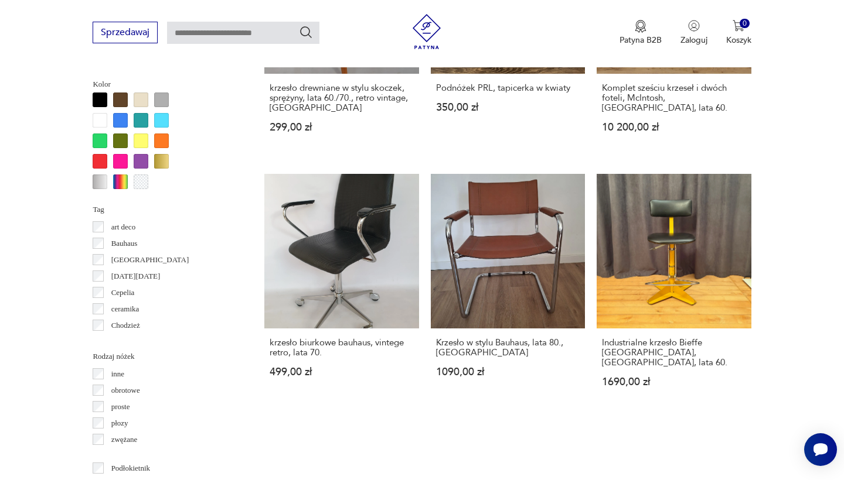
scroll to position [1213, 0]
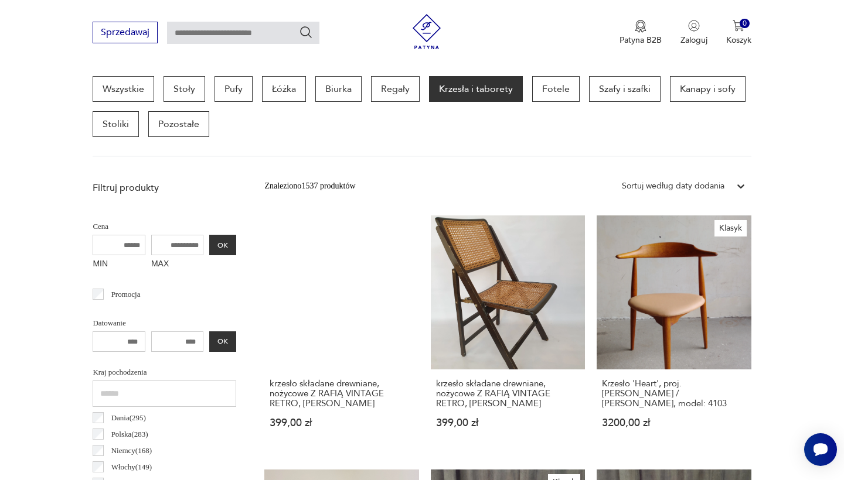
drag, startPoint x: 843, startPoint y: 213, endPoint x: 838, endPoint y: 239, distance: 26.3
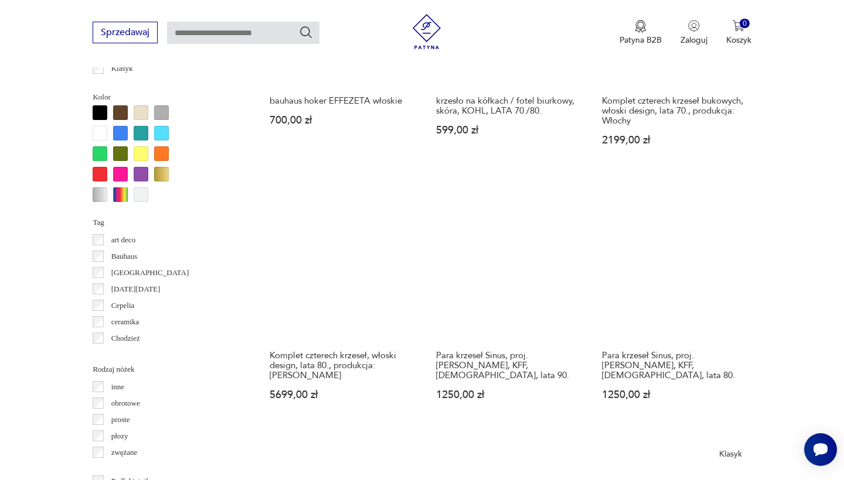
scroll to position [1138, 0]
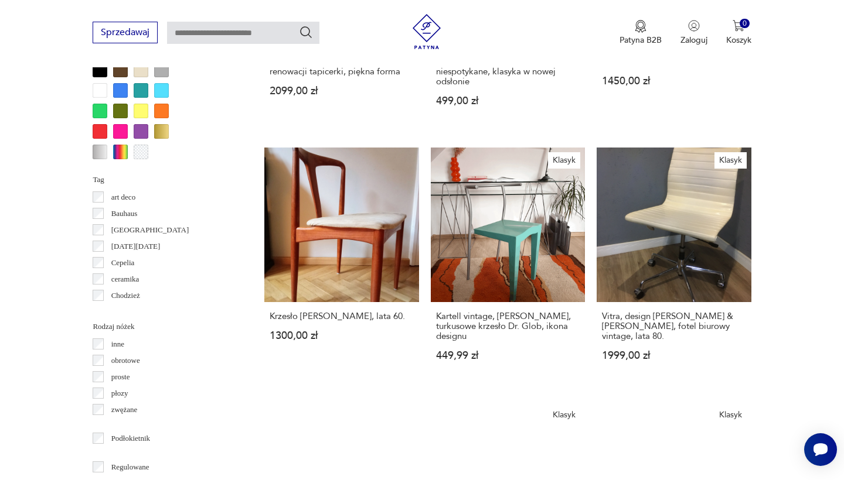
scroll to position [1146, 0]
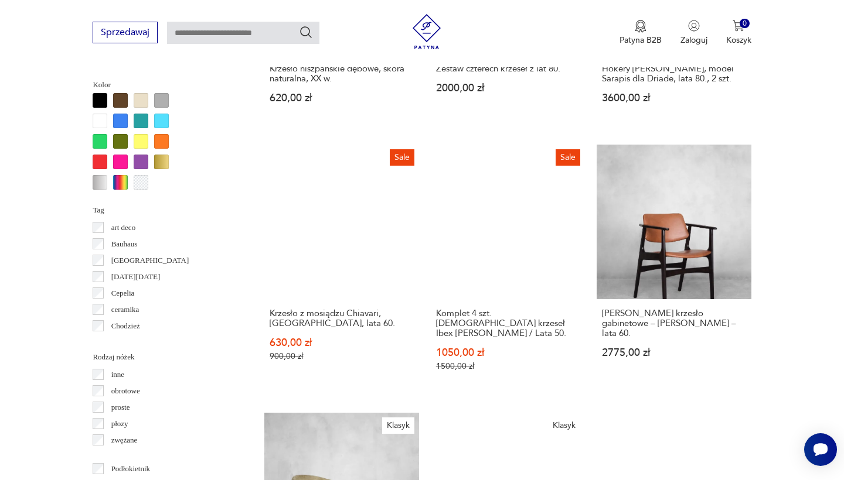
scroll to position [1126, 0]
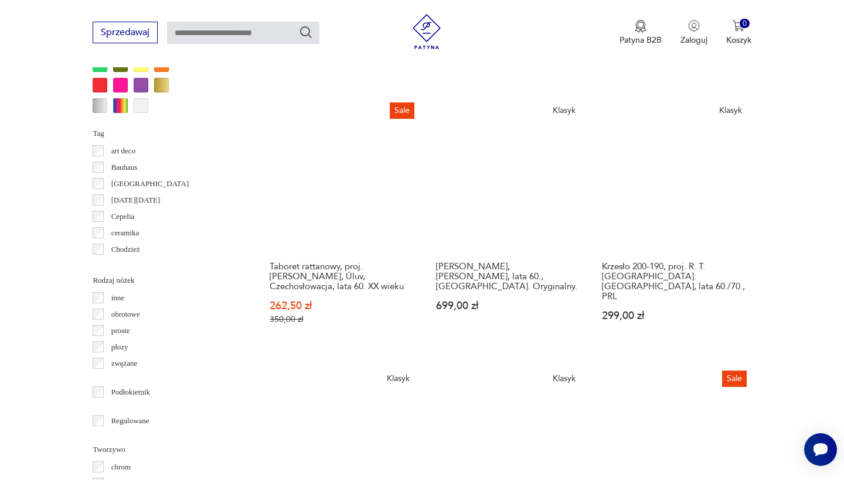
scroll to position [1203, 0]
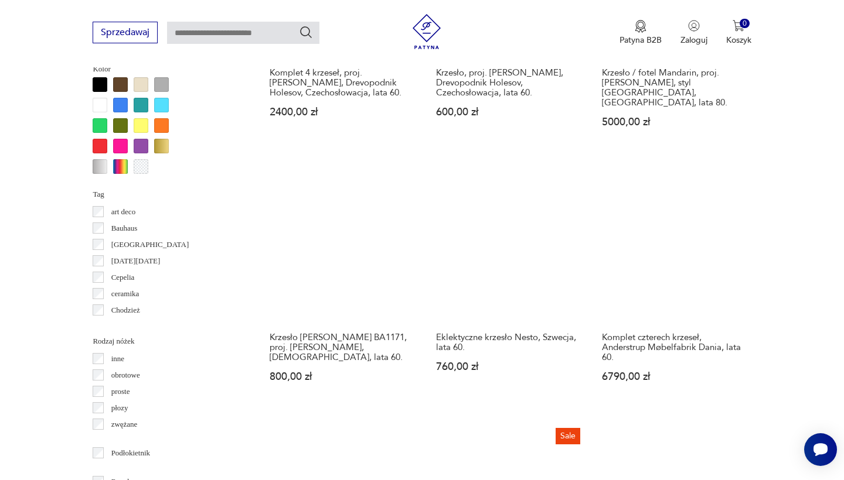
scroll to position [1143, 0]
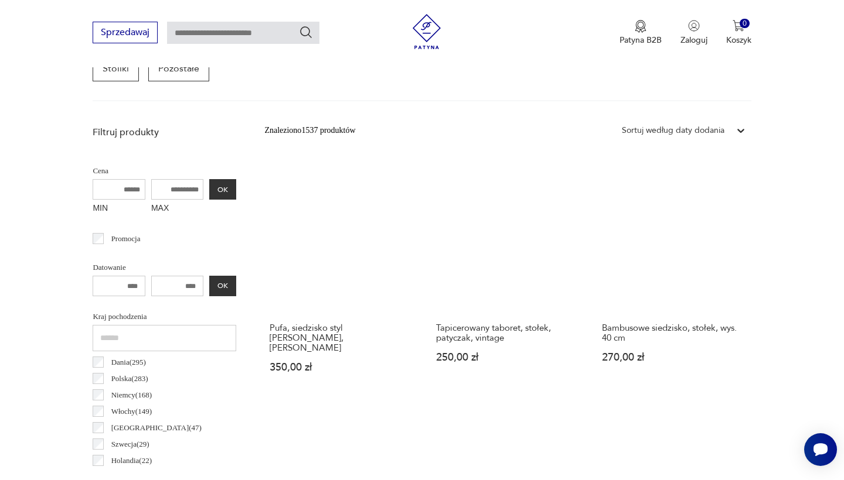
scroll to position [312, 0]
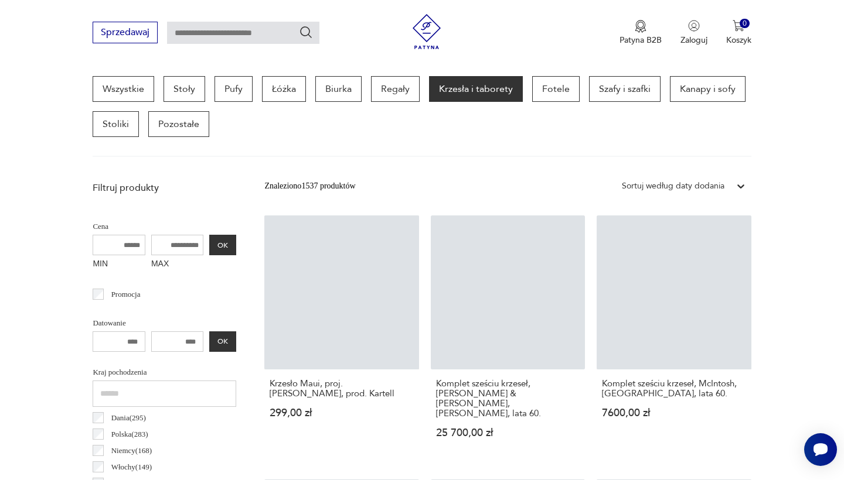
scroll to position [396, 0]
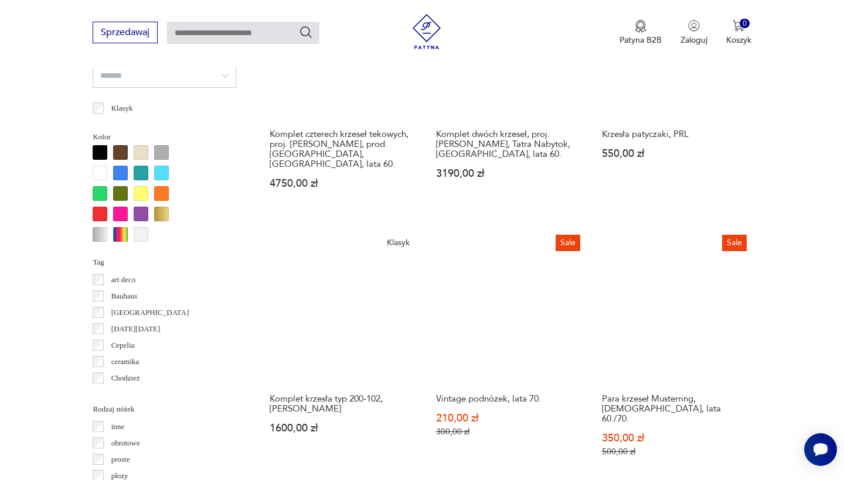
scroll to position [1072, 0]
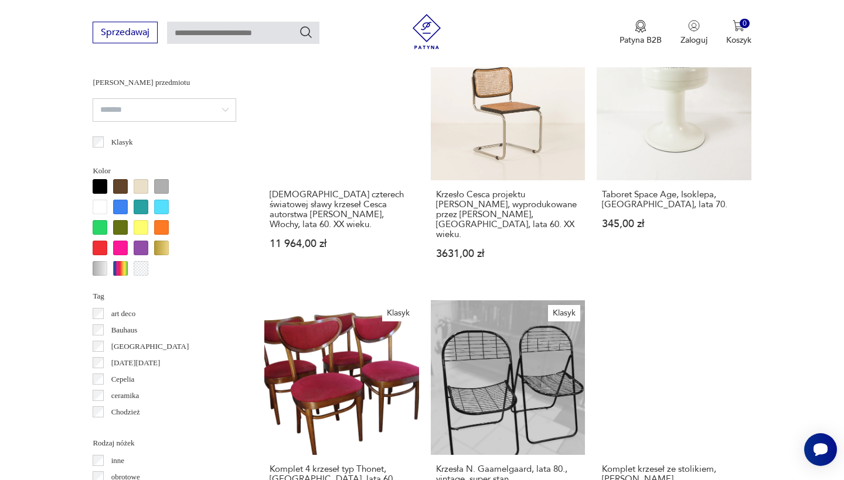
scroll to position [1089, 0]
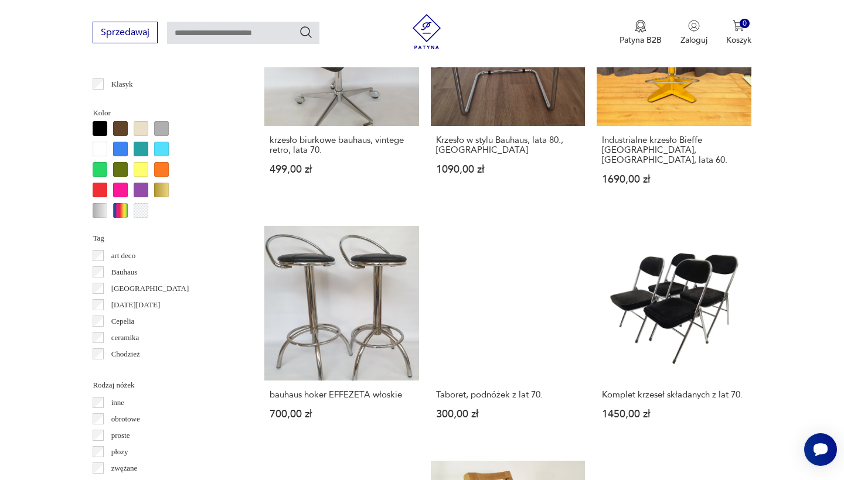
scroll to position [1102, 0]
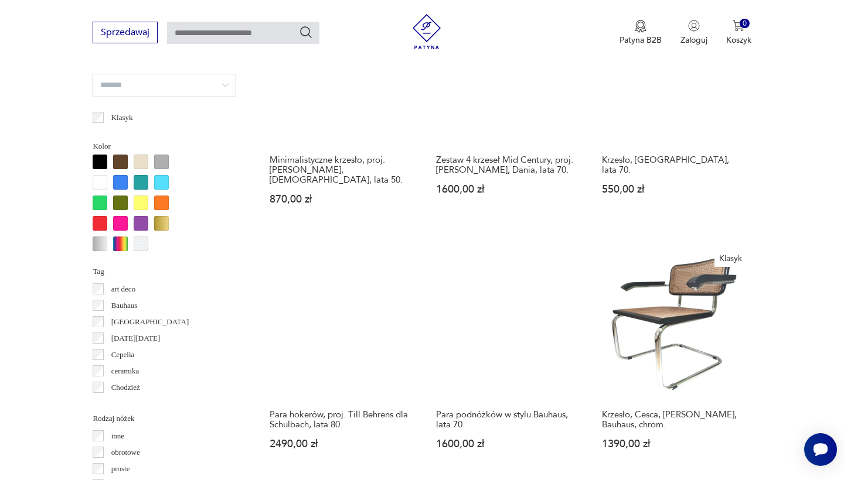
scroll to position [1066, 0]
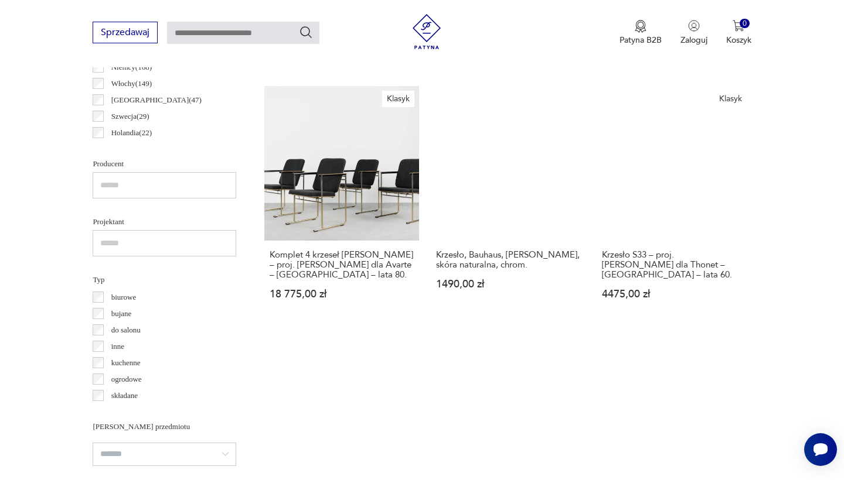
scroll to position [740, 0]
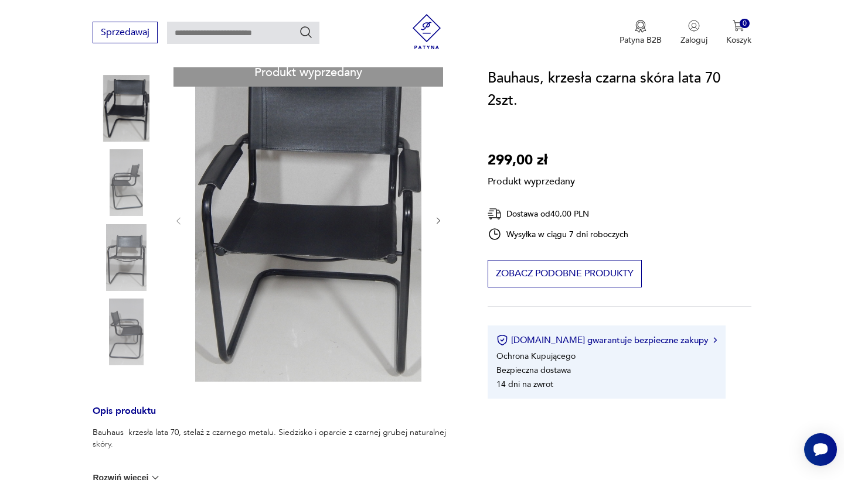
click at [117, 205] on div "Produkt wyprzedany Opis produktu Bauhaus krzesła lata 70, stelaż z czarnego met…" at bounding box center [276, 400] width 367 height 684
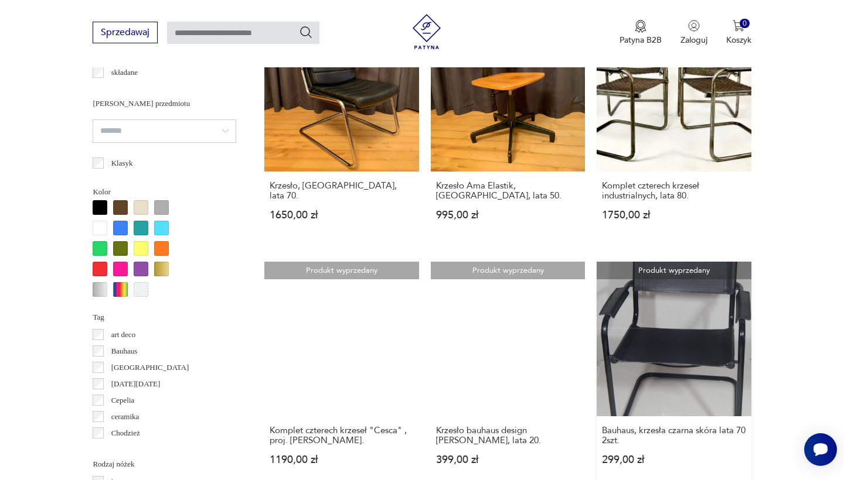
scroll to position [1063, 0]
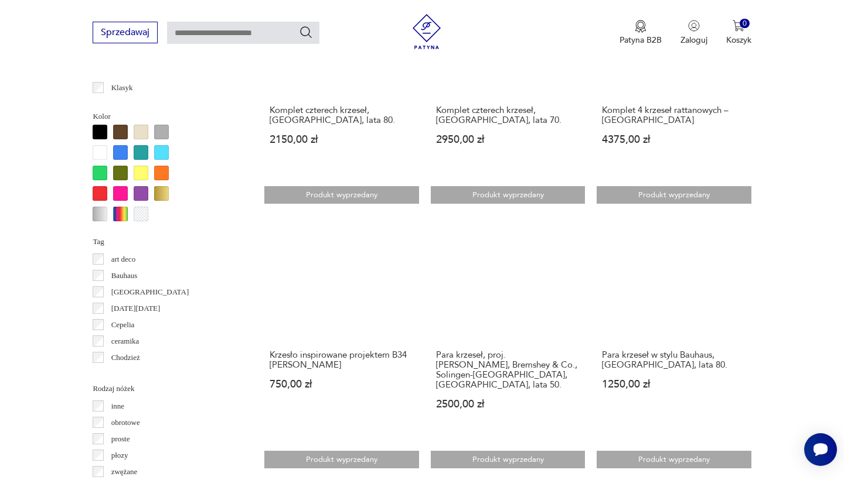
scroll to position [1097, 0]
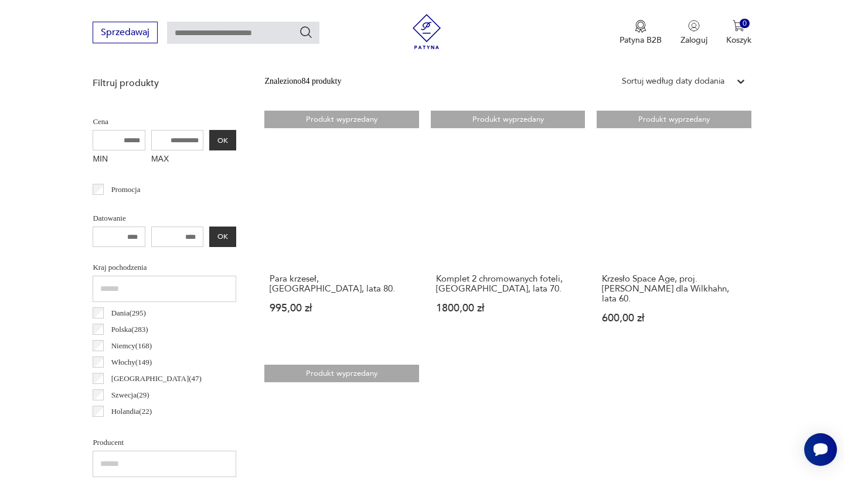
scroll to position [417, 0]
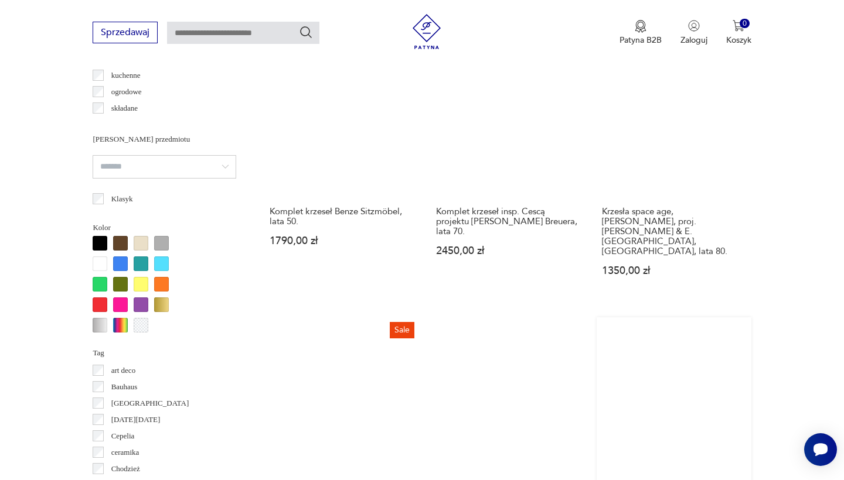
scroll to position [988, 0]
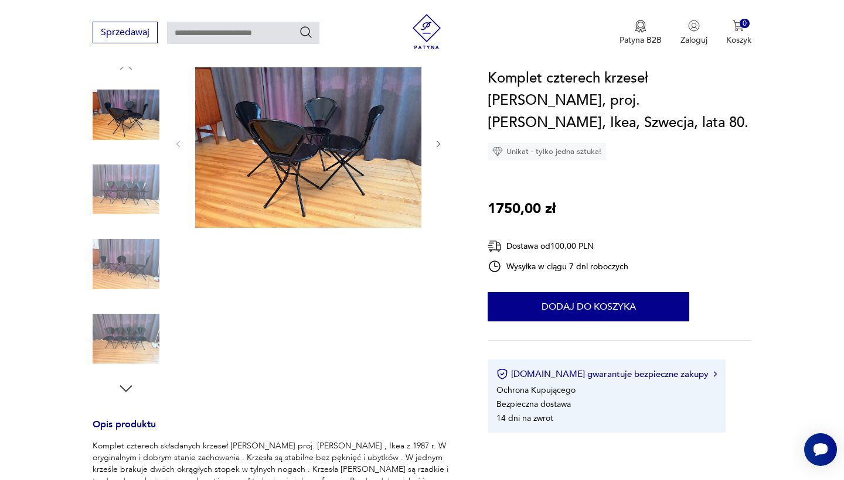
click at [126, 211] on img at bounding box center [126, 189] width 67 height 67
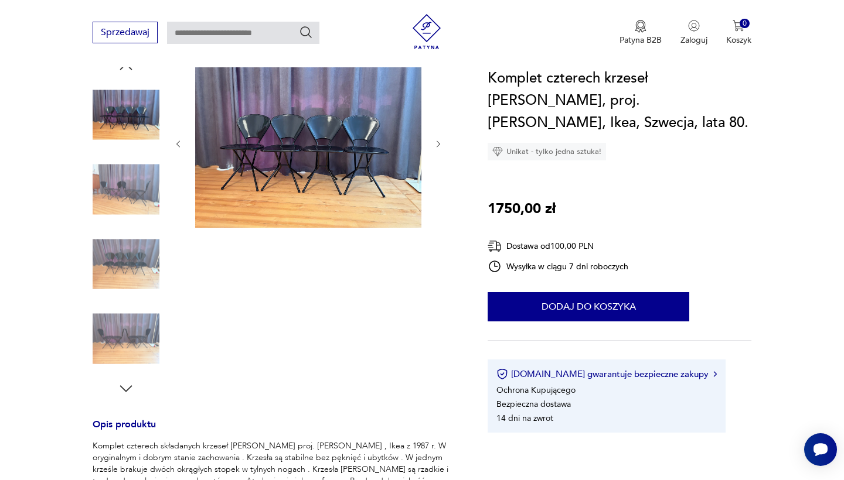
click at [125, 233] on img at bounding box center [126, 264] width 67 height 67
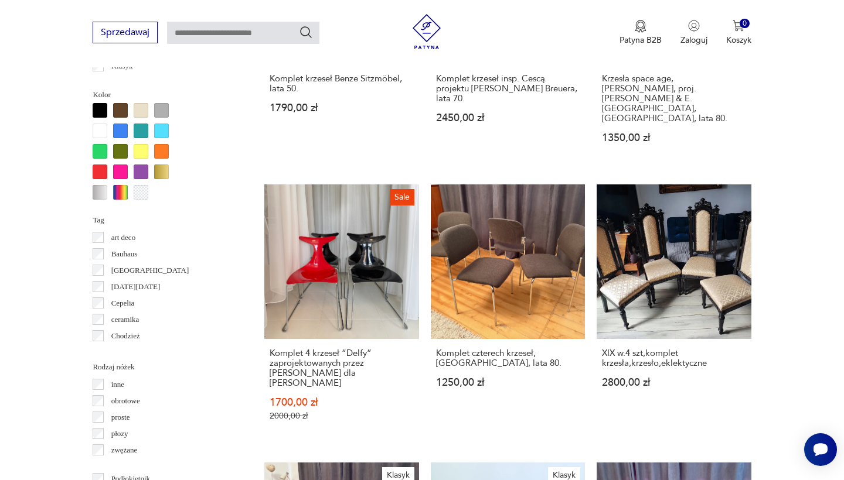
scroll to position [1123, 0]
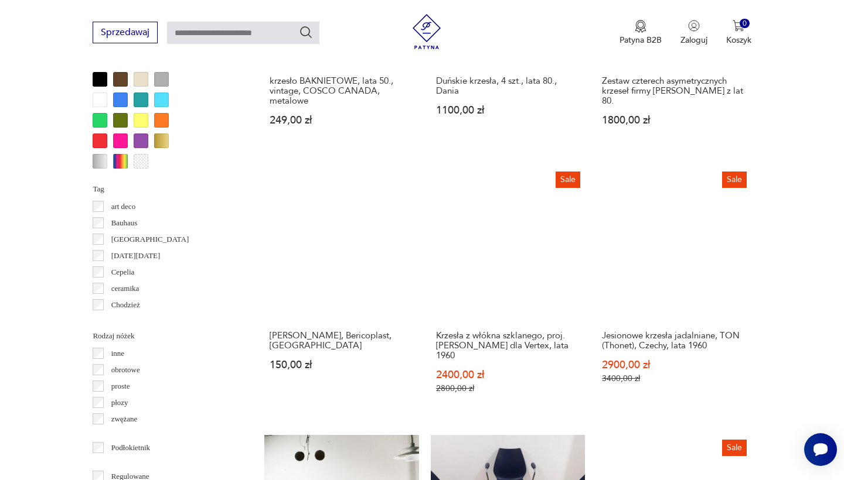
scroll to position [1147, 0]
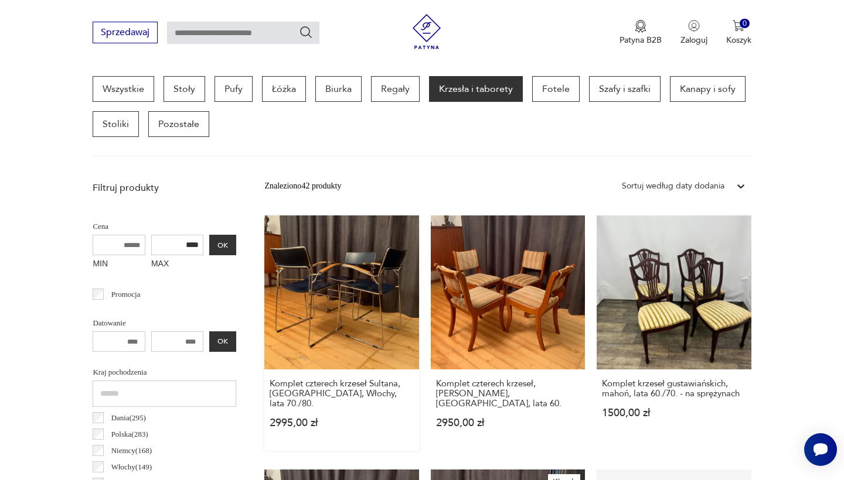
click at [301, 274] on link "Komplet czterech krzeseł Sultana, [GEOGRAPHIC_DATA], Włochy, lata 70./80. 2995,…" at bounding box center [341, 333] width 154 height 235
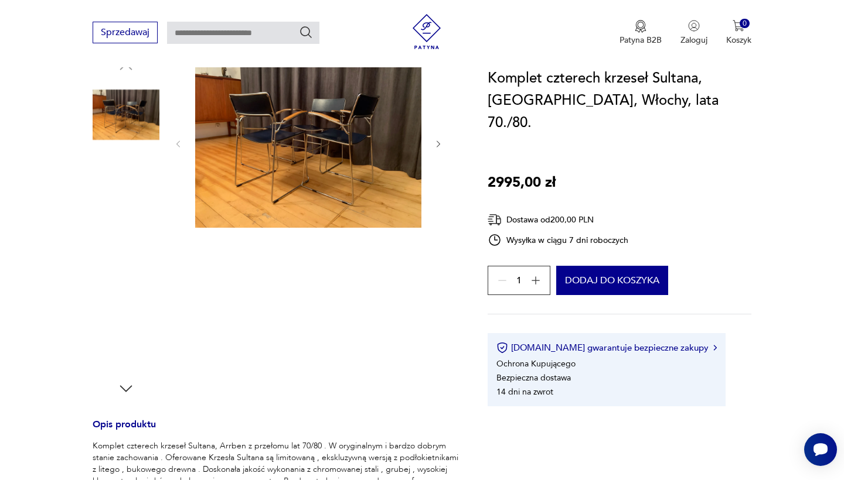
click at [126, 217] on img at bounding box center [126, 189] width 67 height 67
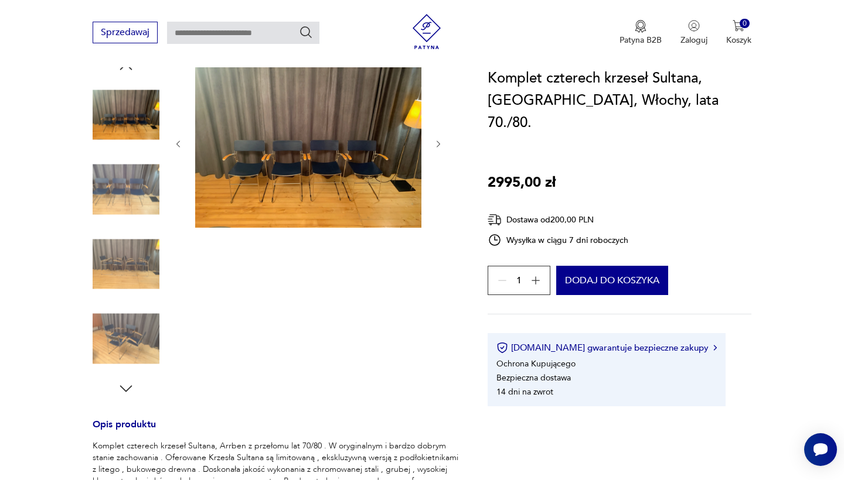
click at [118, 218] on img at bounding box center [126, 189] width 67 height 67
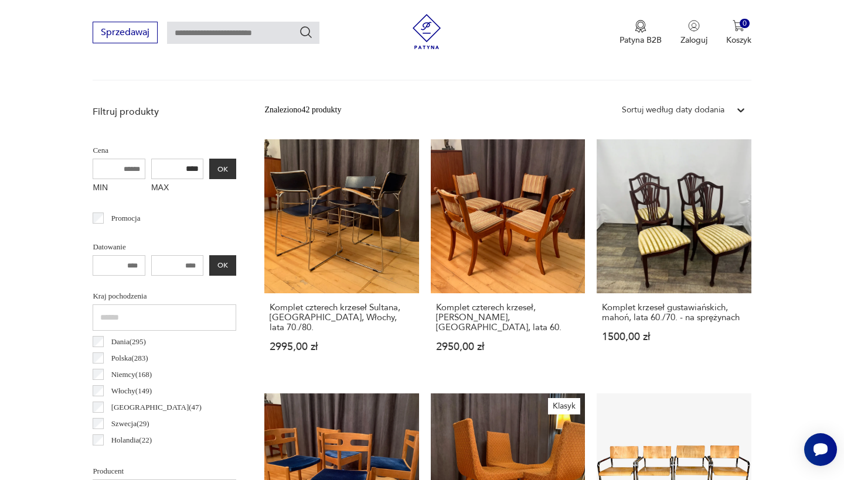
scroll to position [482, 0]
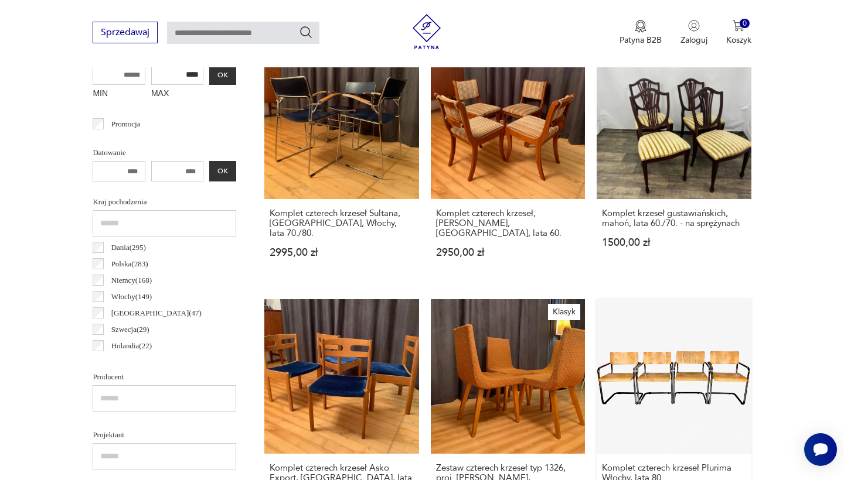
click at [596, 349] on link "Komplet czterech krzeseł Plurima Włochy, lata 80. 2350,00 zł" at bounding box center [673, 416] width 154 height 235
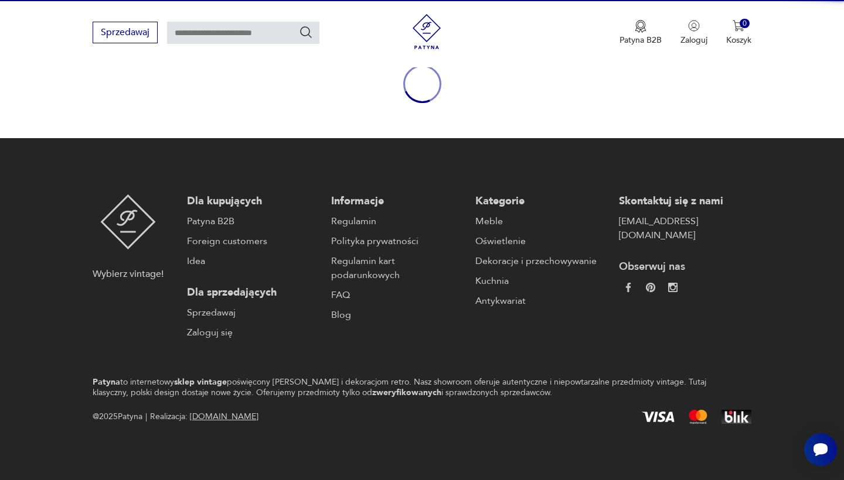
scroll to position [135, 0]
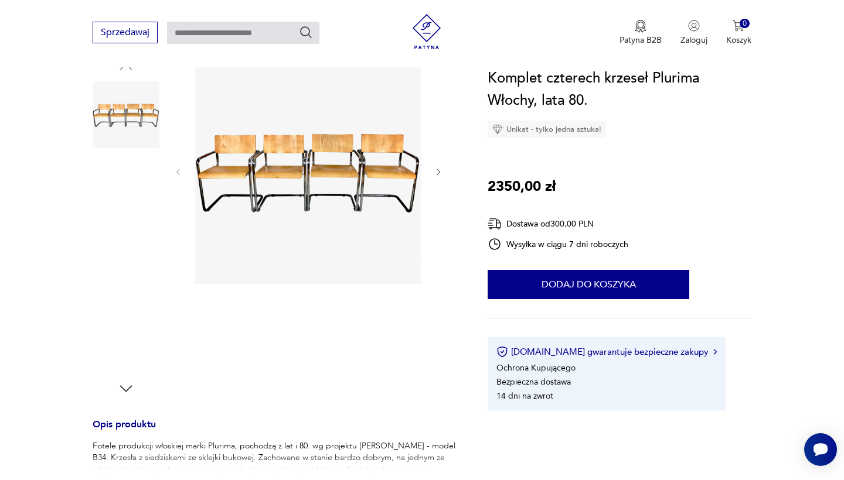
click at [134, 184] on img at bounding box center [126, 189] width 67 height 67
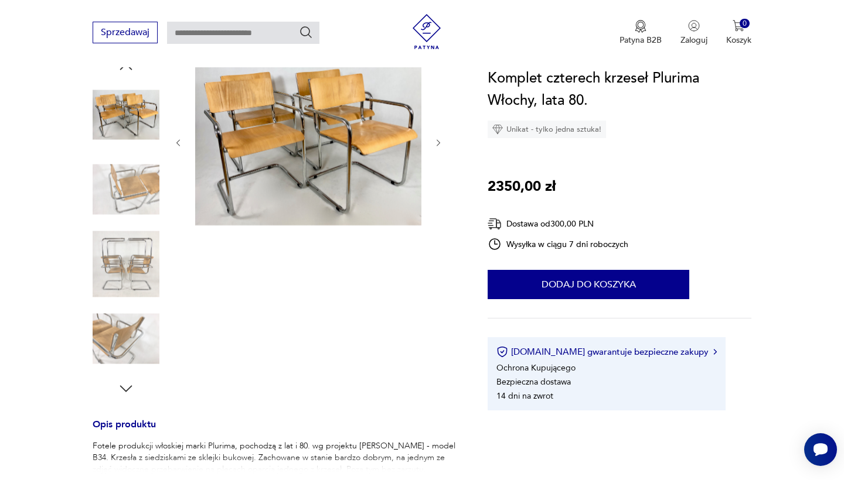
click at [249, 155] on img at bounding box center [308, 142] width 226 height 168
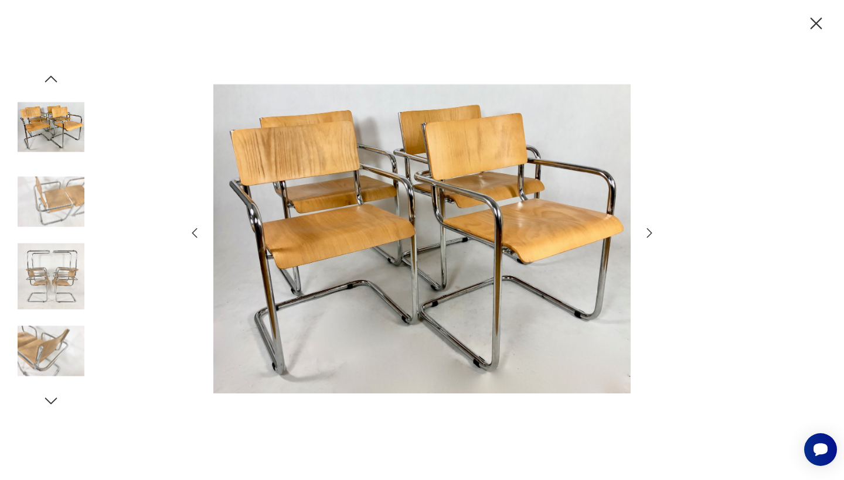
click at [644, 234] on icon "button" at bounding box center [649, 233] width 14 height 14
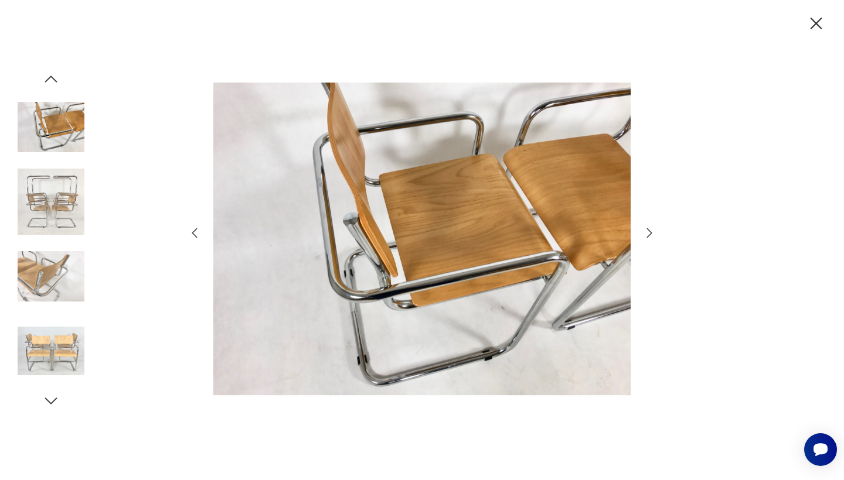
click at [644, 234] on icon "button" at bounding box center [649, 233] width 14 height 14
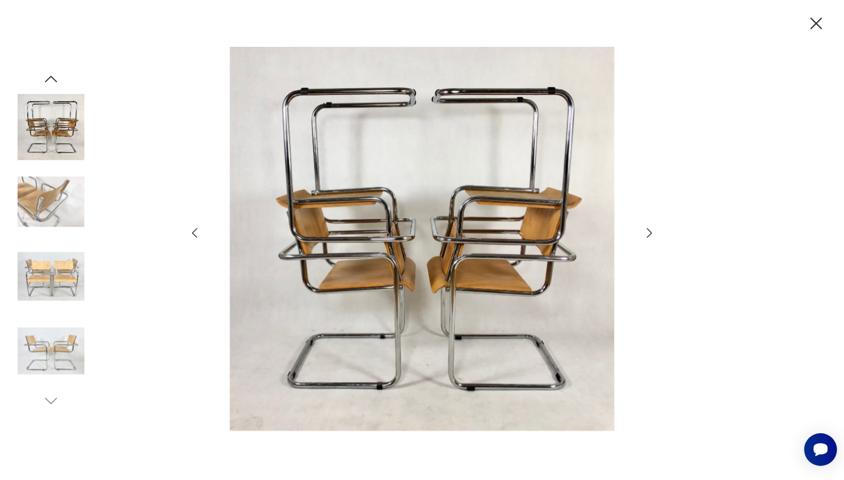
click at [644, 234] on icon "button" at bounding box center [649, 233] width 14 height 14
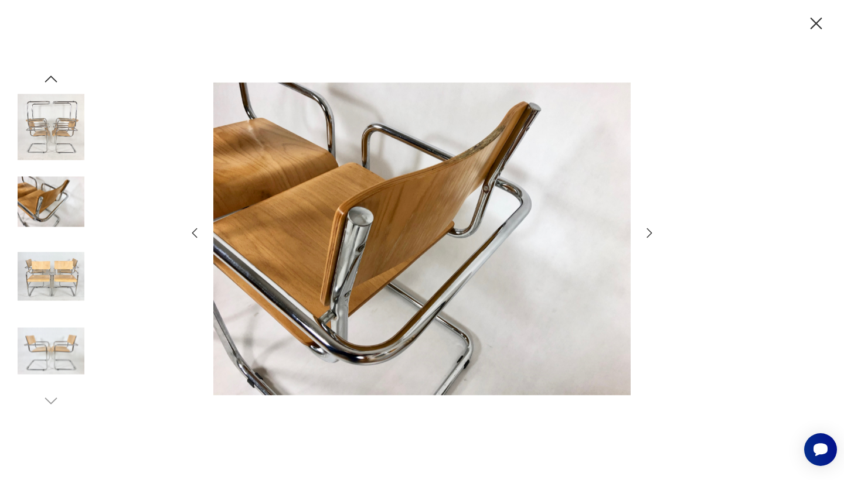
click at [644, 234] on icon "button" at bounding box center [649, 233] width 14 height 14
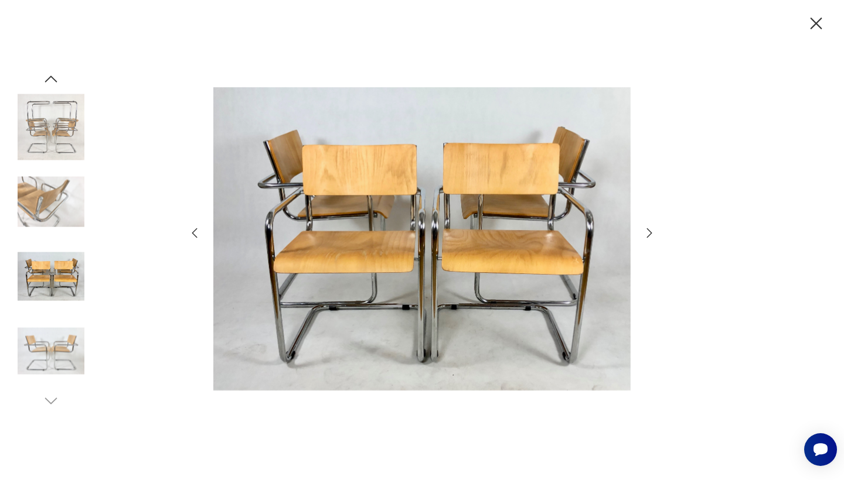
click at [644, 234] on icon "button" at bounding box center [649, 233] width 14 height 14
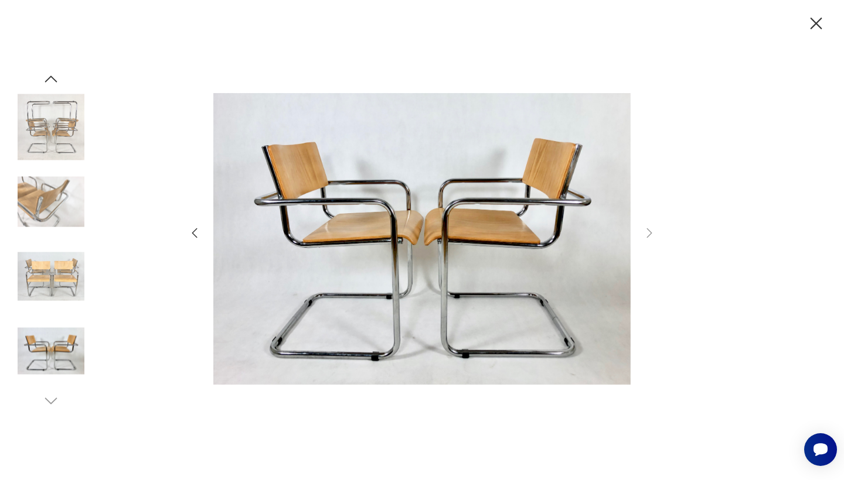
click at [644, 234] on icon "button" at bounding box center [649, 233] width 14 height 14
click at [805, 36] on div at bounding box center [422, 240] width 844 height 480
click at [835, 11] on div at bounding box center [422, 240] width 844 height 480
click at [823, 22] on icon "button" at bounding box center [815, 23] width 21 height 21
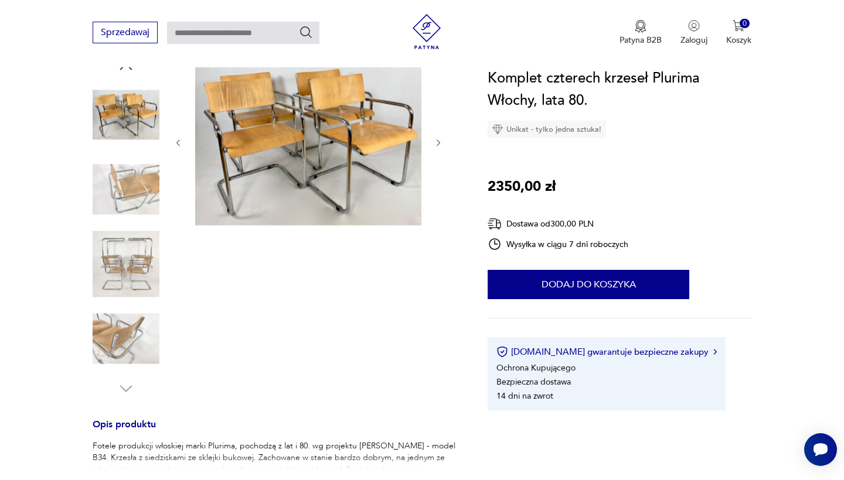
click at [310, 4] on div "Sprzedawaj Patyna B2B Zaloguj 0 Koszyk Twój koszyk ( 0 ) Brak produktów w koszy…" at bounding box center [422, 33] width 844 height 67
